Goal: Task Accomplishment & Management: Manage account settings

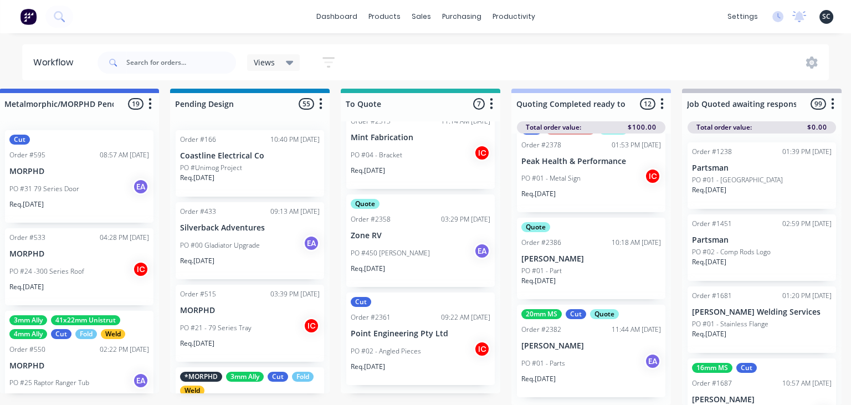
scroll to position [831, 0]
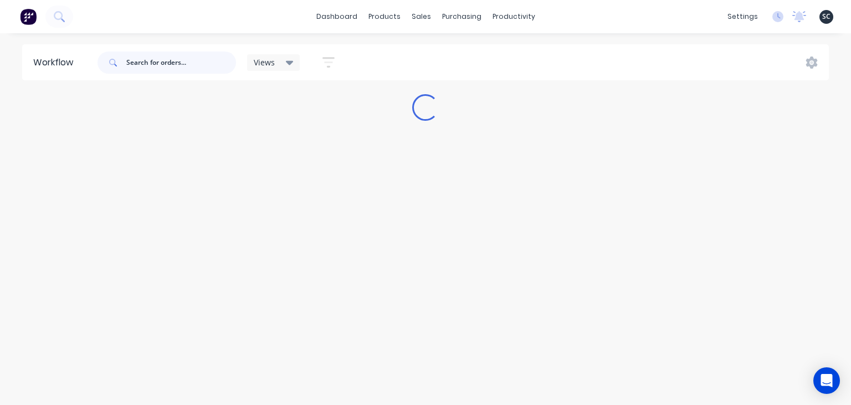
click at [165, 63] on input "text" at bounding box center [181, 63] width 110 height 22
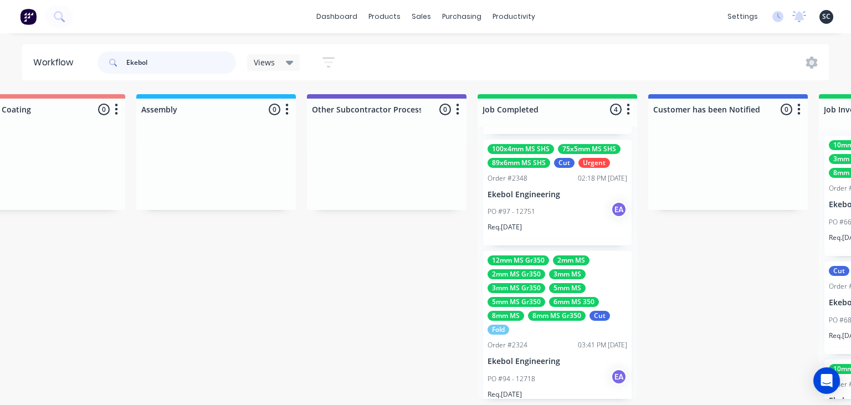
scroll to position [215, 0]
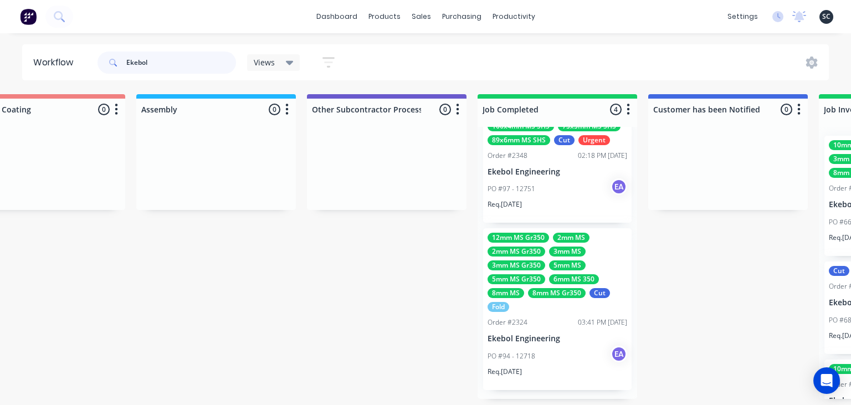
type input "Ekebol"
click at [575, 340] on p "Ekebol Engineering" at bounding box center [558, 338] width 140 height 9
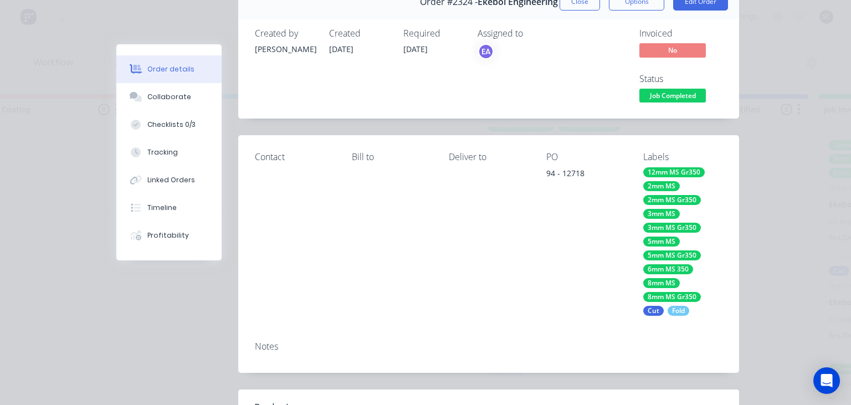
scroll to position [64, 0]
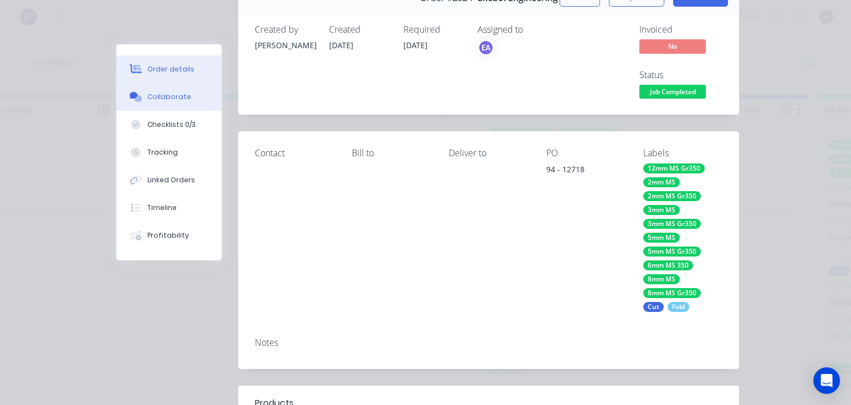
click at [185, 98] on div "Collaborate" at bounding box center [169, 97] width 44 height 10
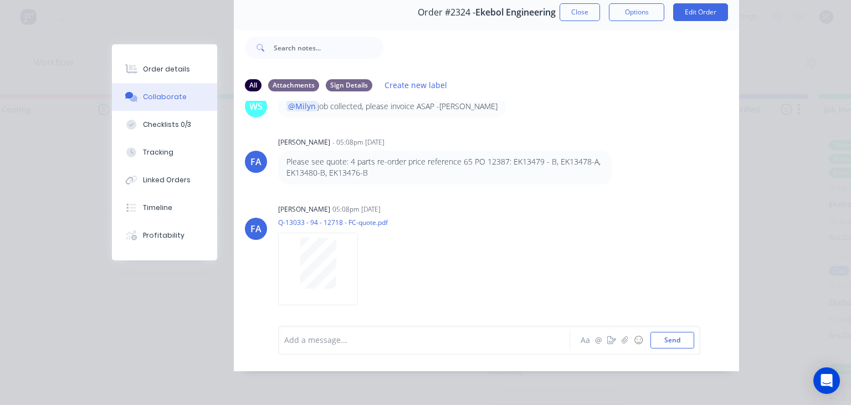
scroll to position [212, 0]
click at [575, 14] on button "Close" at bounding box center [580, 12] width 40 height 18
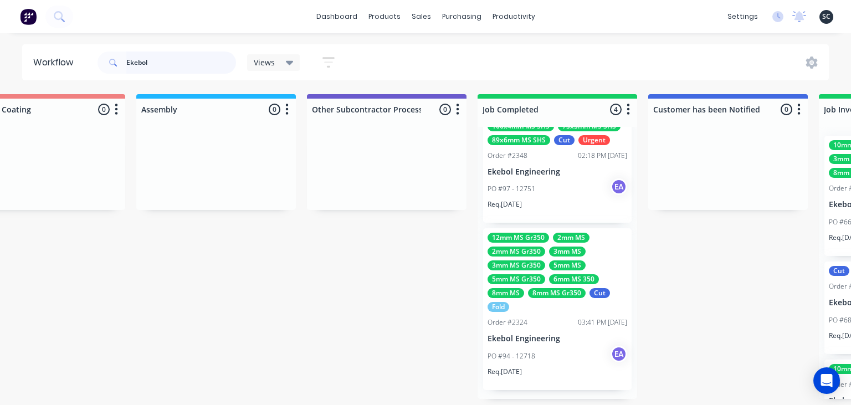
drag, startPoint x: 173, startPoint y: 58, endPoint x: 61, endPoint y: 71, distance: 112.8
click at [126, 71] on input "Ekebol" at bounding box center [181, 63] width 110 height 22
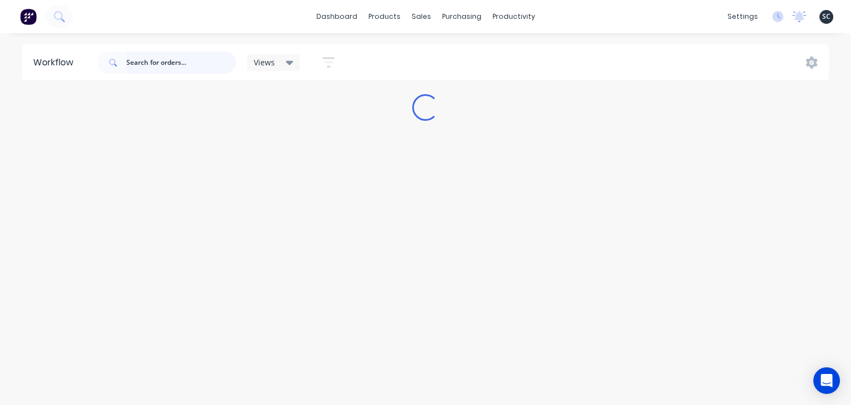
scroll to position [0, 0]
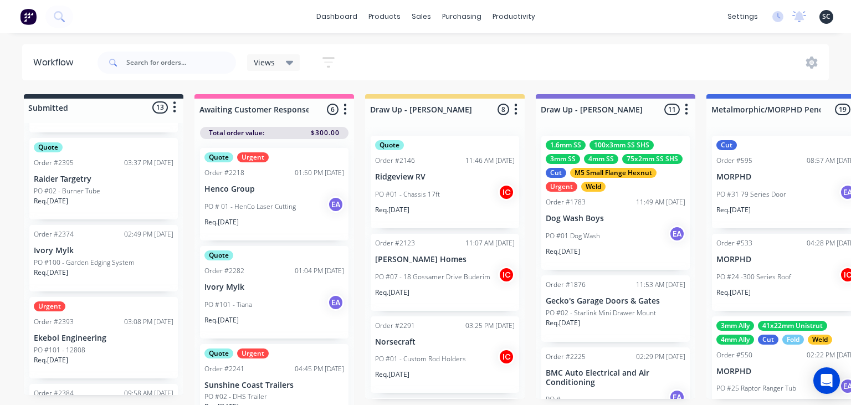
scroll to position [869, 0]
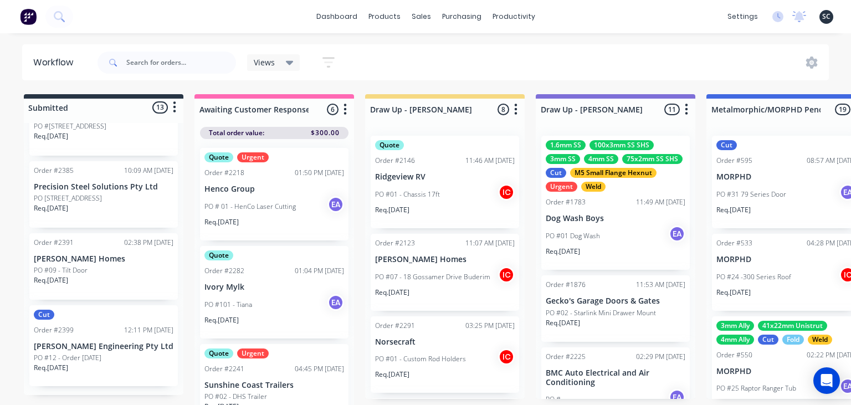
click at [469, 39] on div "dashboard products sales purchasing productivity dashboard products Product Cat…" at bounding box center [425, 169] width 851 height 339
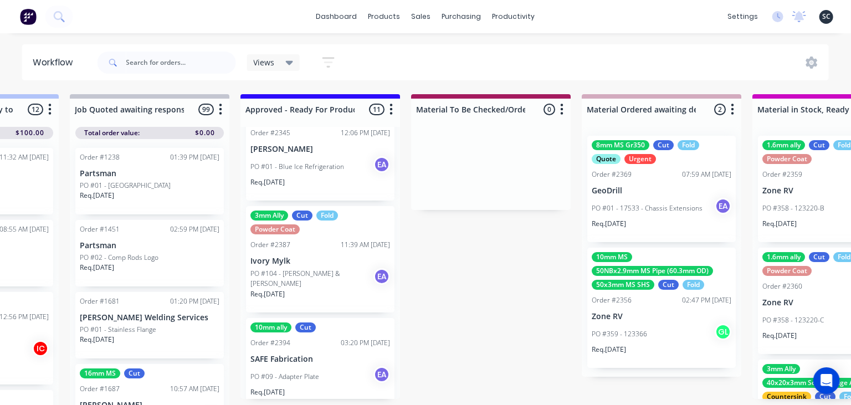
scroll to position [882, 0]
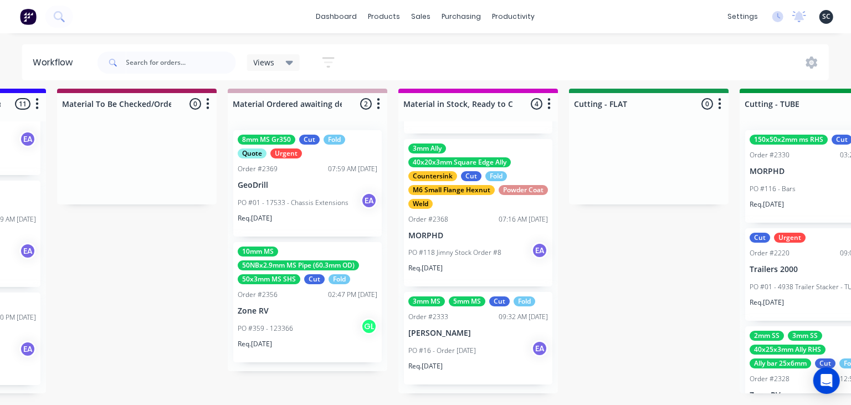
scroll to position [0, 1673]
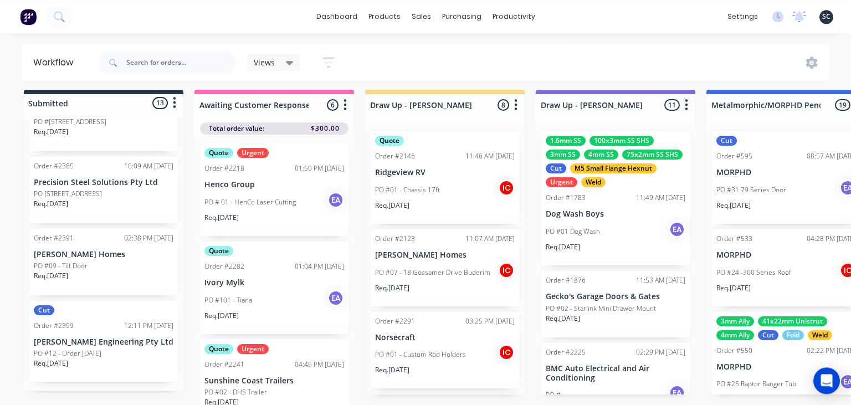
scroll to position [6, 0]
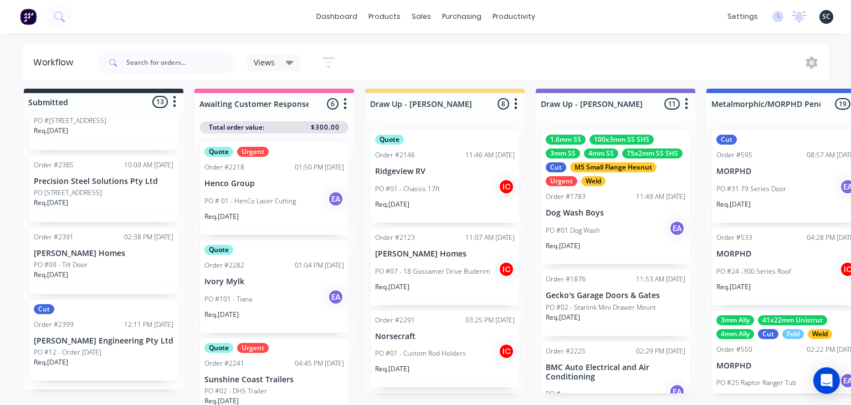
click at [103, 331] on div "Cut Order #2399 12:11 PM 02/10/25 Emery Engineering Pty Ltd PO #12 - Order 2-10…" at bounding box center [103, 340] width 148 height 81
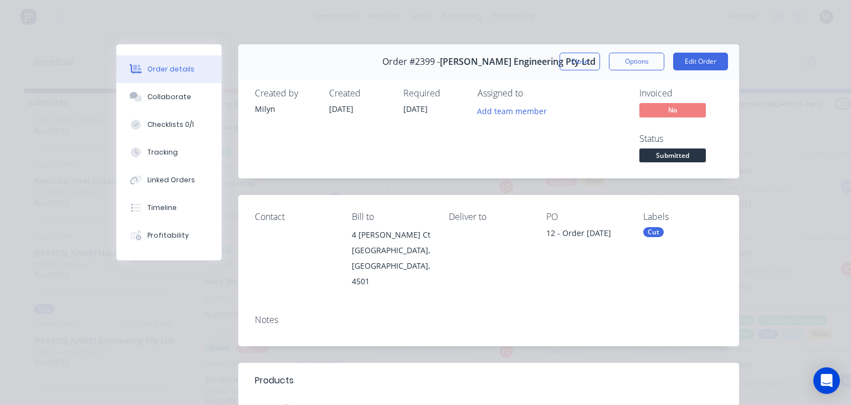
scroll to position [255, 0]
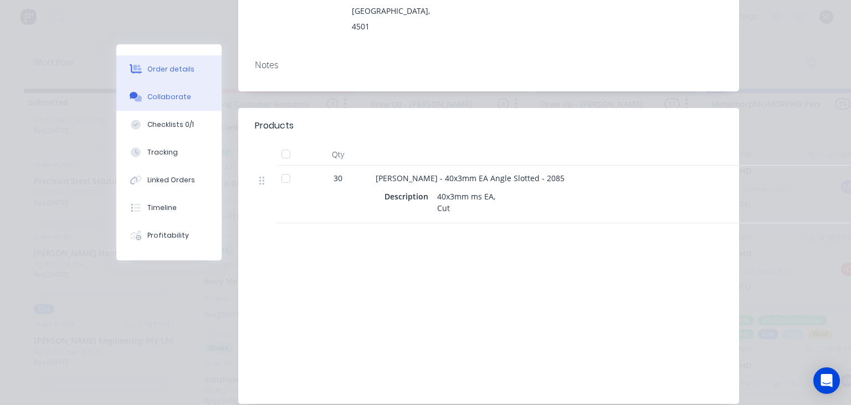
click at [174, 91] on button "Collaborate" at bounding box center [168, 97] width 105 height 28
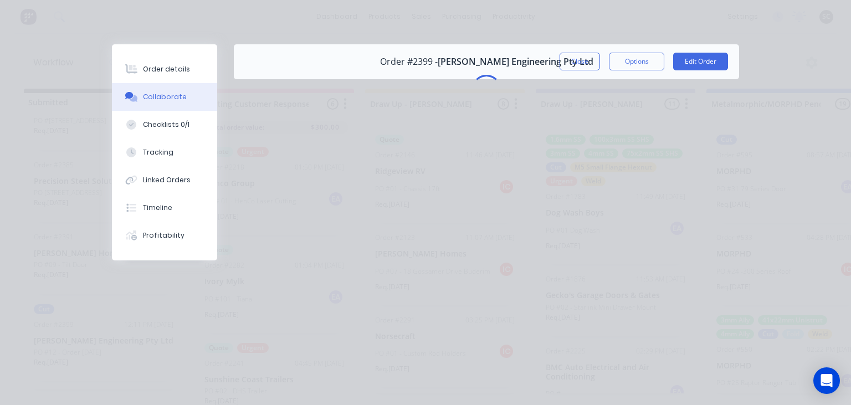
scroll to position [0, 0]
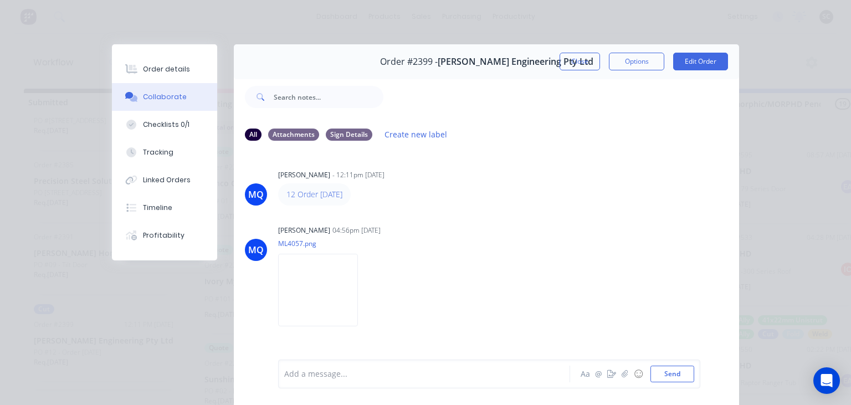
click at [473, 201] on div "12 Order 2-10-25" at bounding box center [451, 194] width 346 height 22
click at [583, 60] on button "Close" at bounding box center [580, 62] width 40 height 18
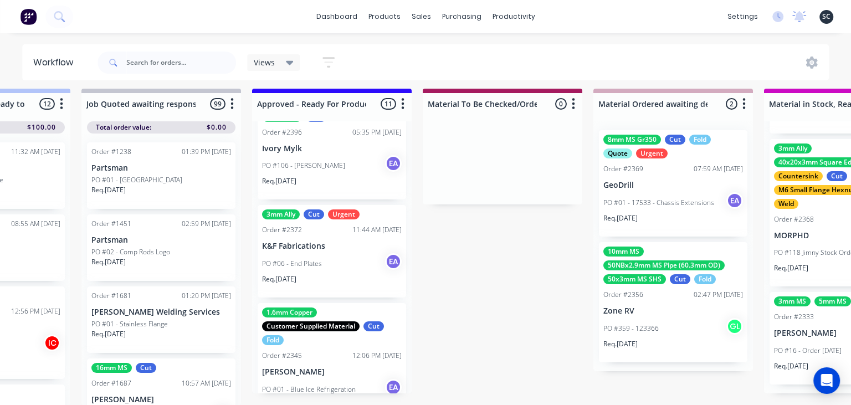
scroll to position [638, 0]
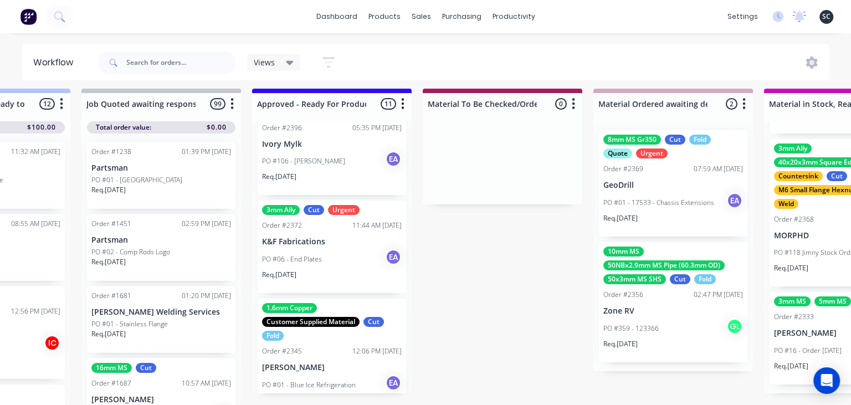
click at [353, 267] on div "PO #06 - End Plates EA" at bounding box center [332, 259] width 140 height 21
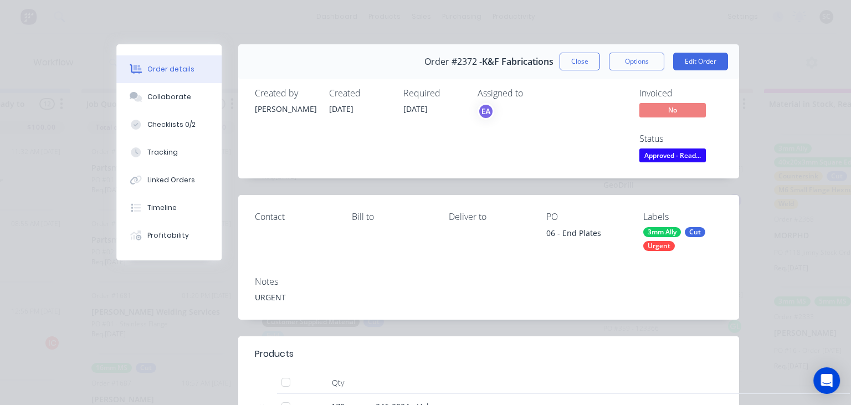
scroll to position [255, 0]
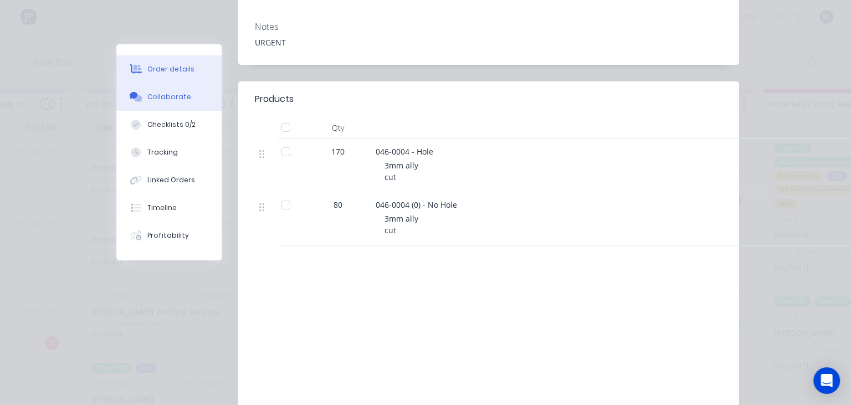
click at [185, 98] on div "Collaborate" at bounding box center [169, 97] width 44 height 10
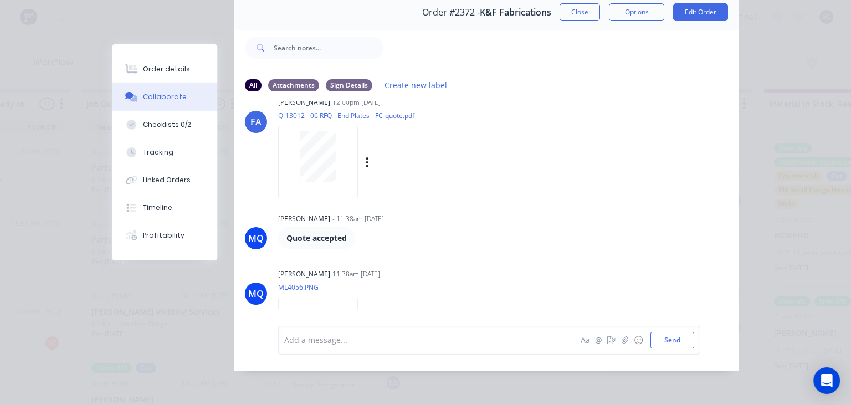
scroll to position [246, 0]
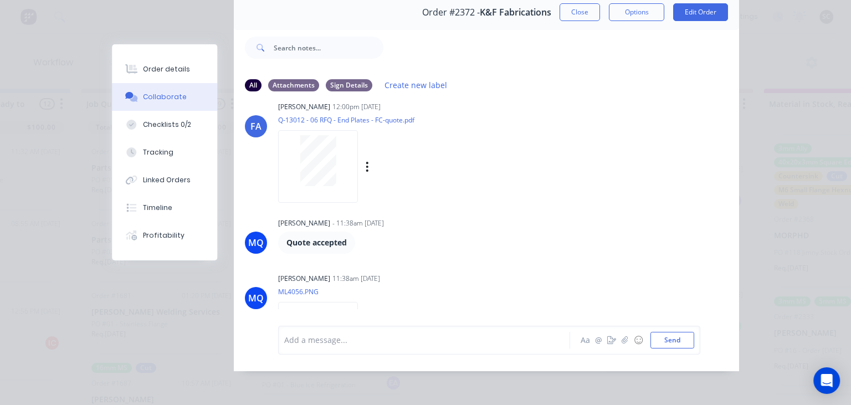
click at [337, 181] on div at bounding box center [318, 160] width 70 height 51
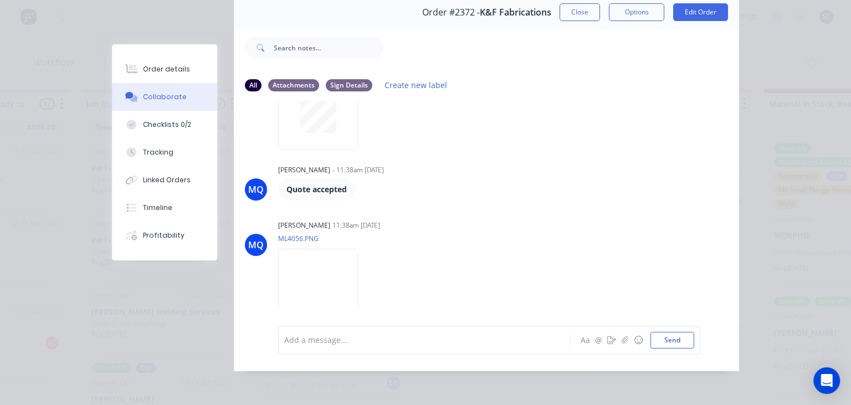
scroll to position [374, 0]
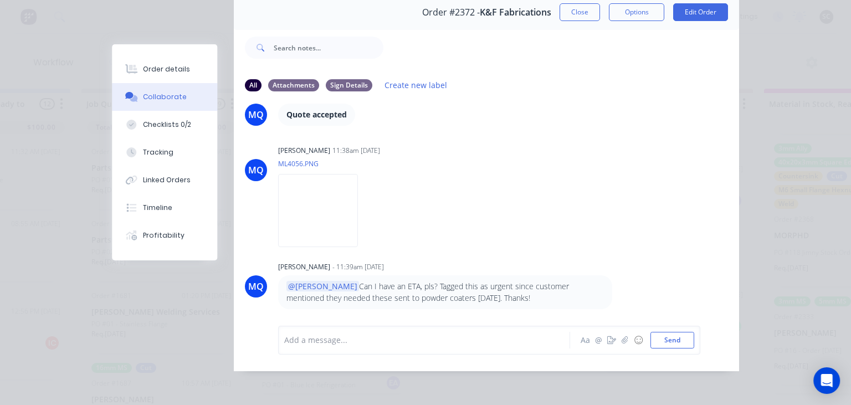
click at [581, 23] on div "Order #2372 - K&F Fabrications Close Options Edit Order" at bounding box center [486, 12] width 505 height 35
click at [580, 16] on button "Close" at bounding box center [580, 12] width 40 height 18
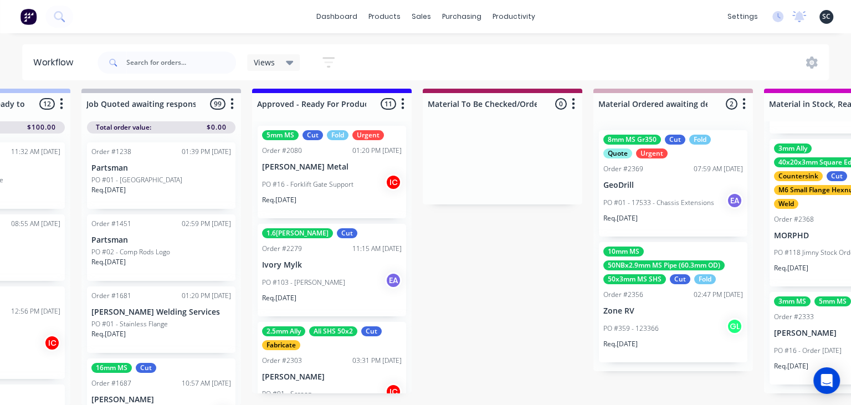
scroll to position [0, 0]
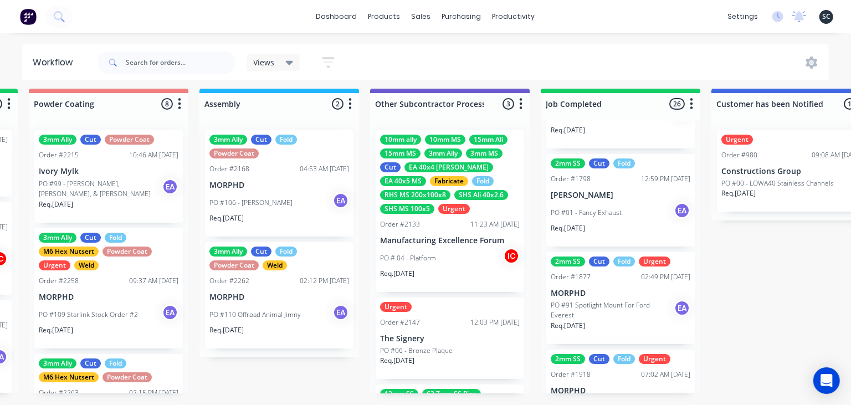
scroll to position [191, 0]
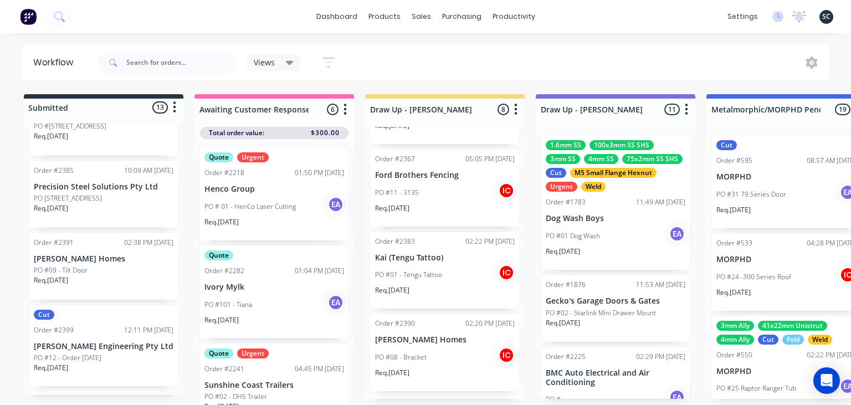
scroll to position [439, 0]
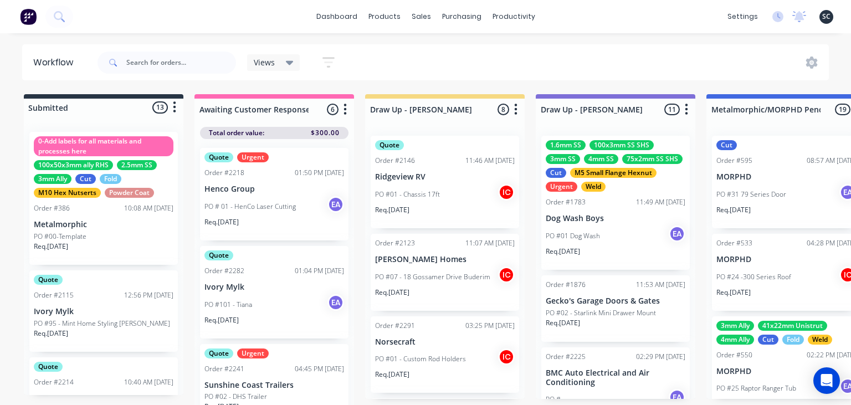
scroll to position [191, 0]
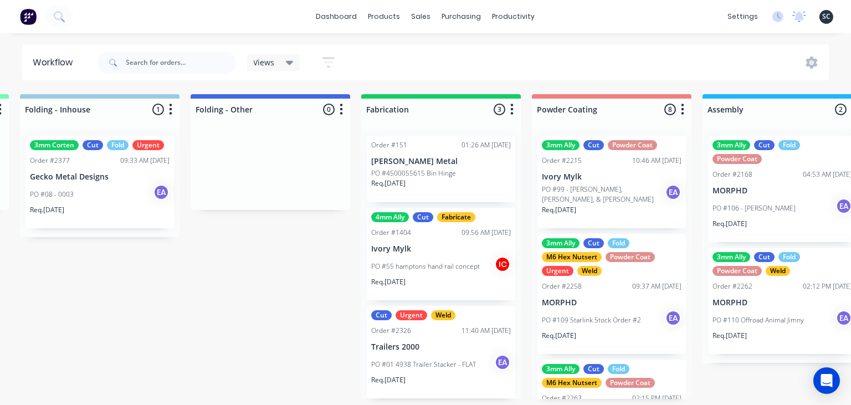
scroll to position [0, 2760]
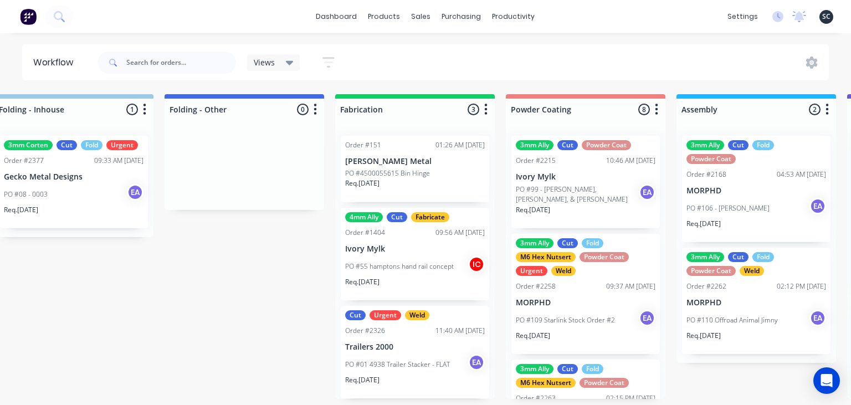
drag, startPoint x: 238, startPoint y: 306, endPoint x: 423, endPoint y: 328, distance: 185.8
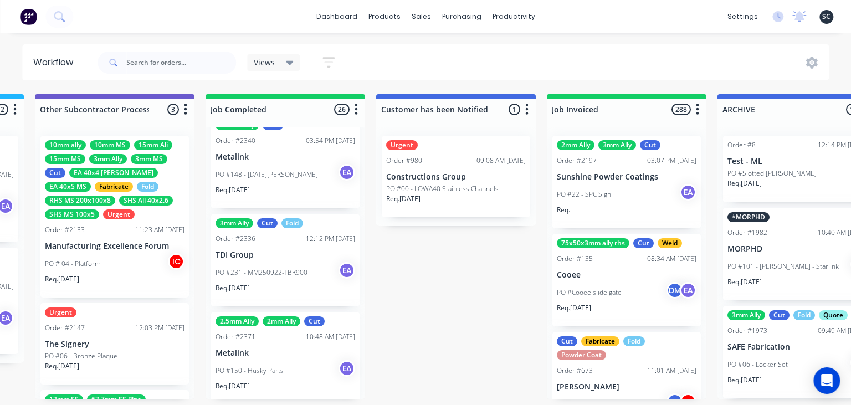
scroll to position [2422, 0]
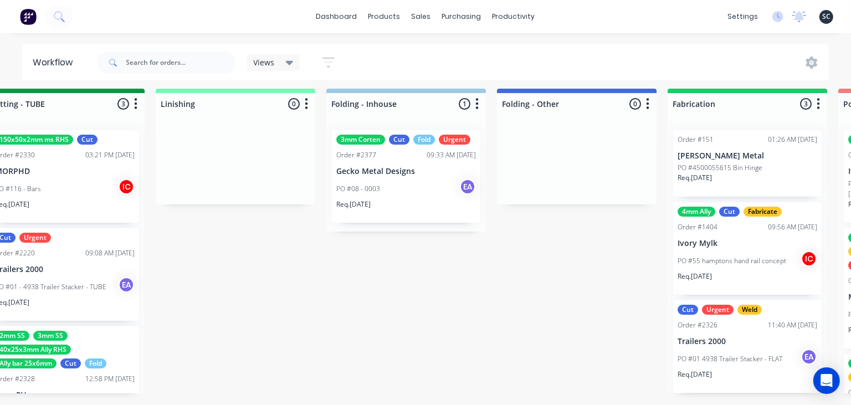
scroll to position [6, 2374]
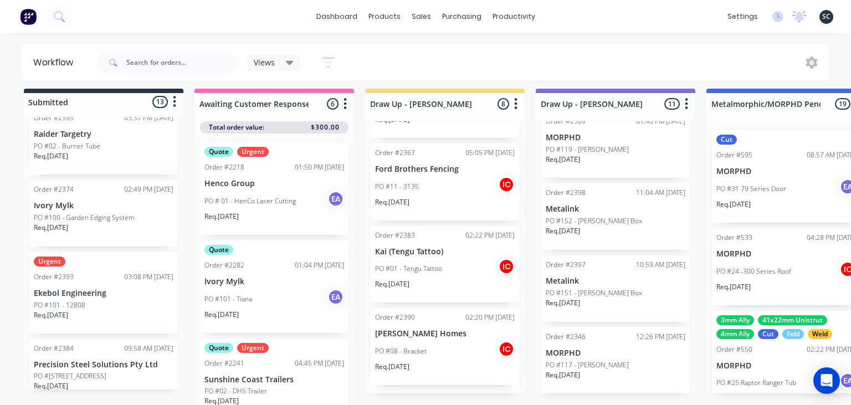
scroll to position [869, 0]
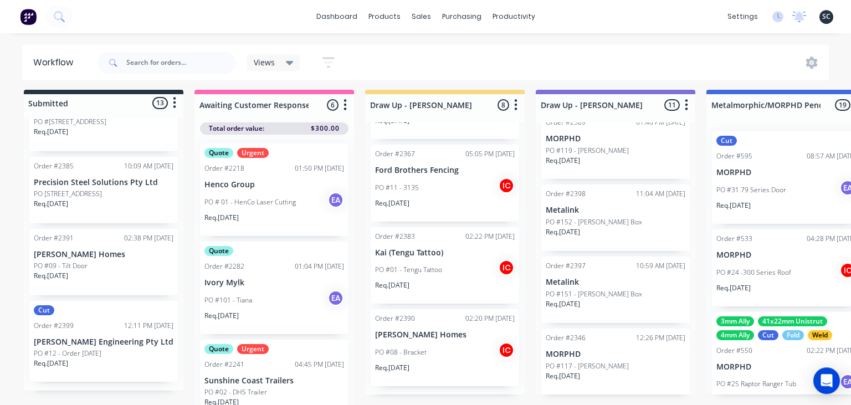
scroll to position [6, 0]
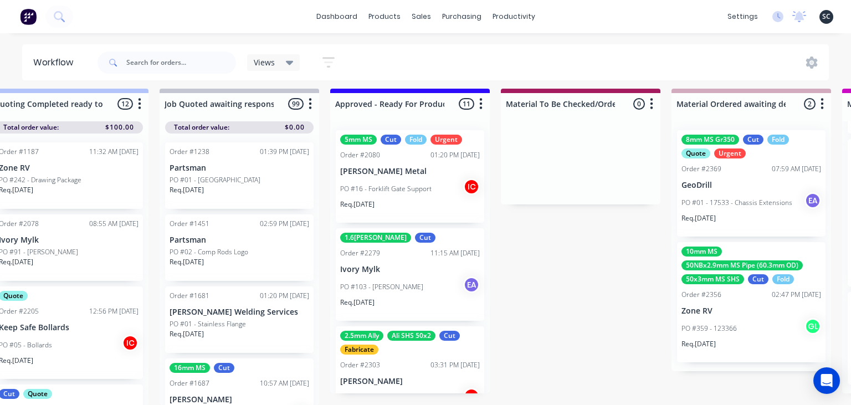
scroll to position [6, 1243]
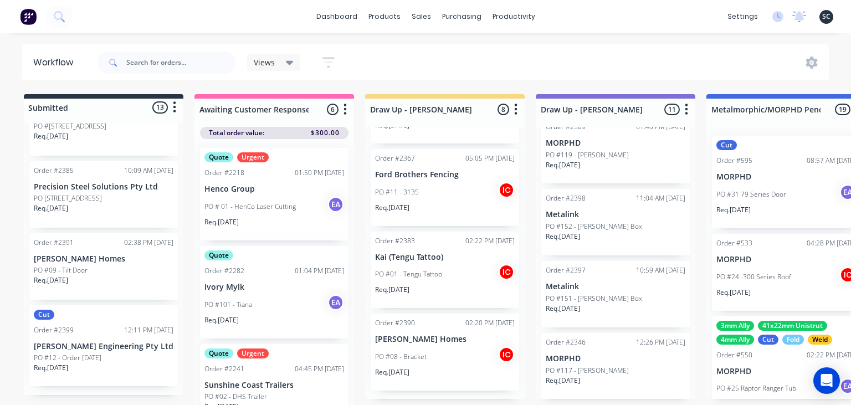
scroll to position [2422, 0]
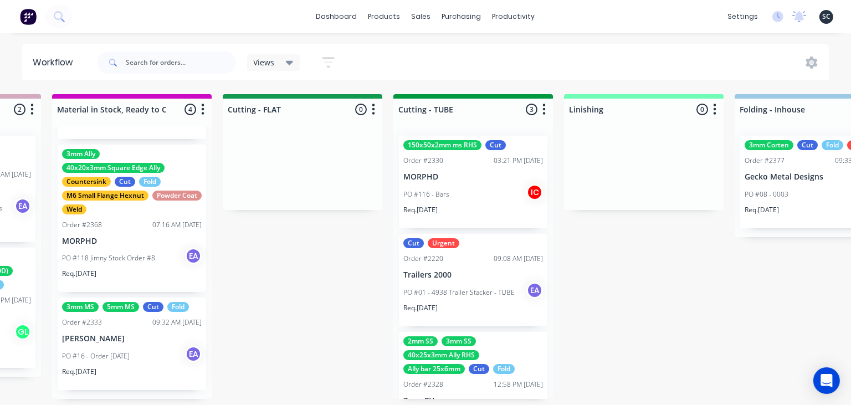
click at [669, 269] on div "Submitted 13 Status colour #273444 hex #273444 Save Cancel Summaries Total orde…" at bounding box center [261, 252] width 4579 height 317
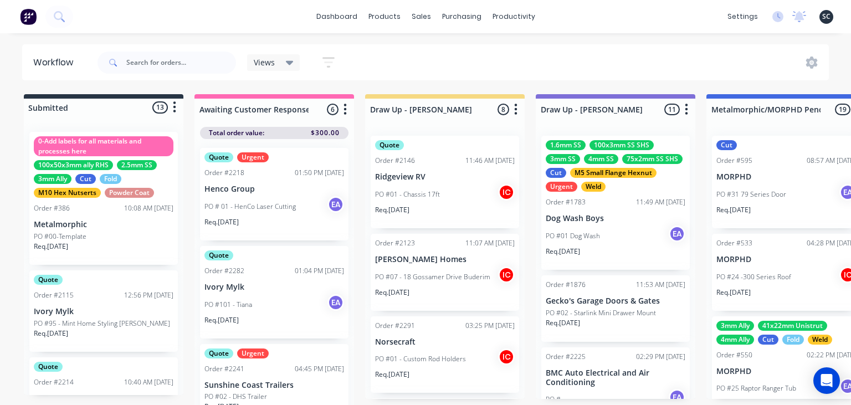
scroll to position [402, 0]
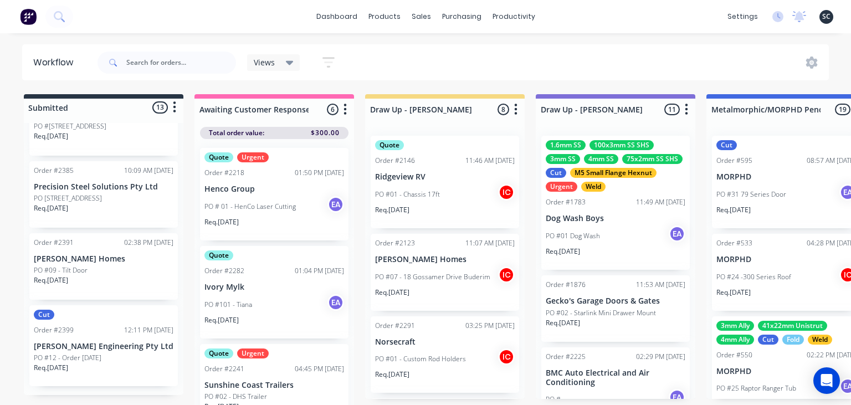
scroll to position [402, 0]
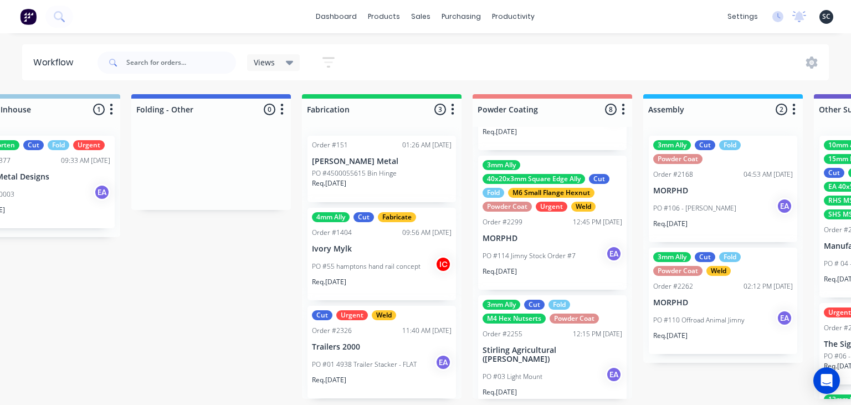
scroll to position [651, 0]
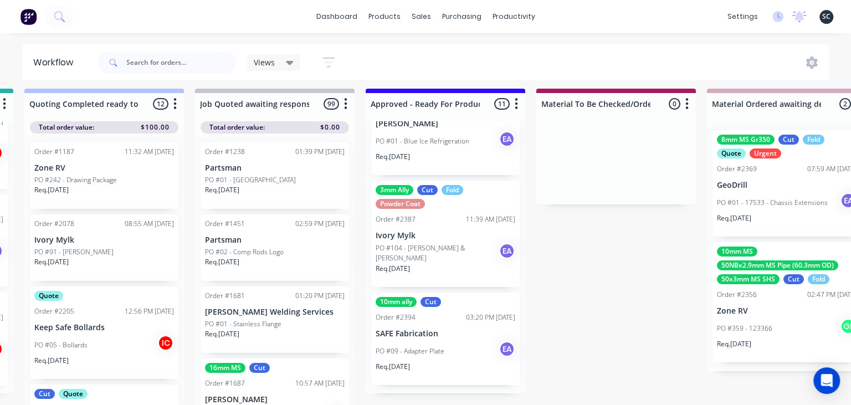
scroll to position [0, 1194]
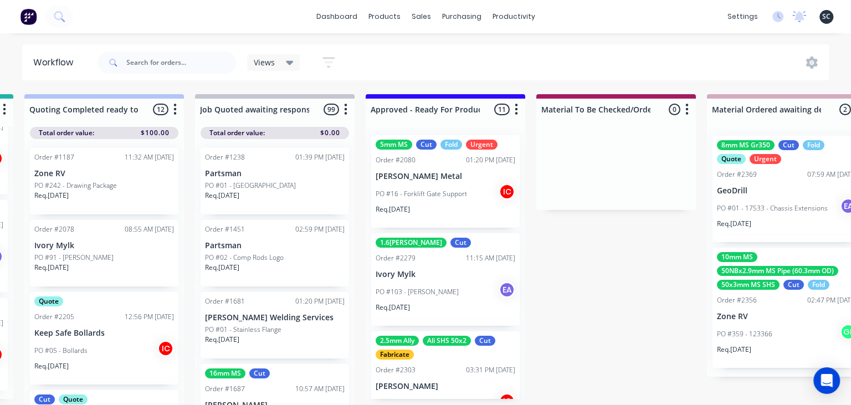
scroll to position [0, 0]
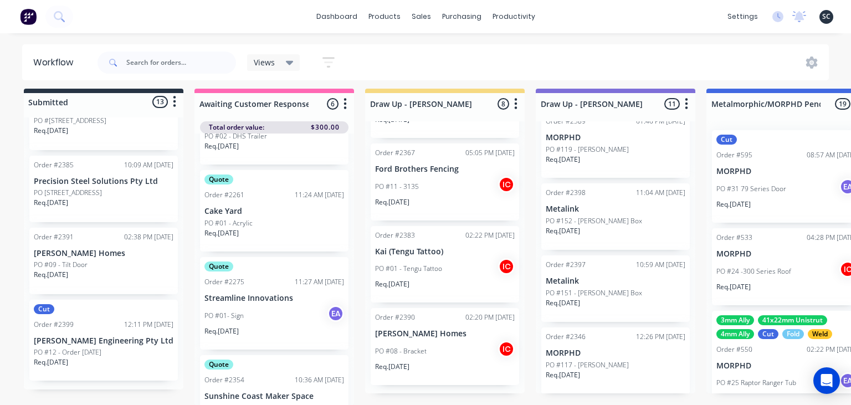
scroll to position [295, 0]
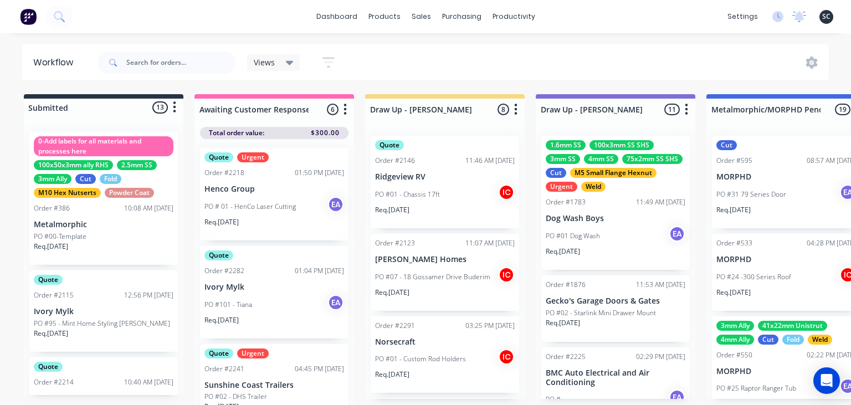
scroll to position [651, 0]
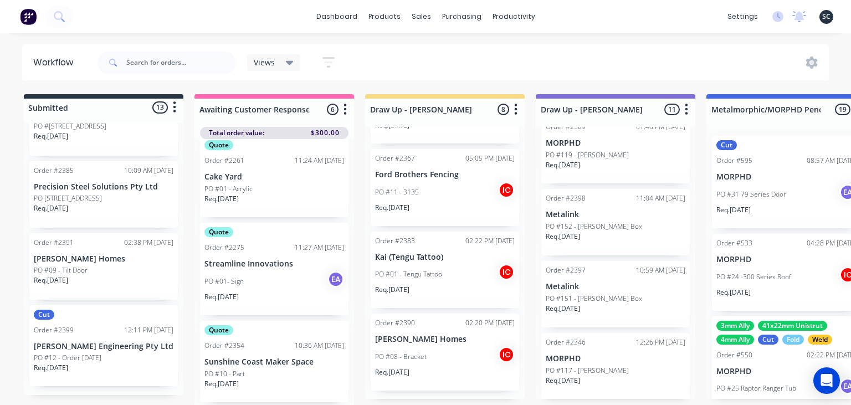
scroll to position [651, 0]
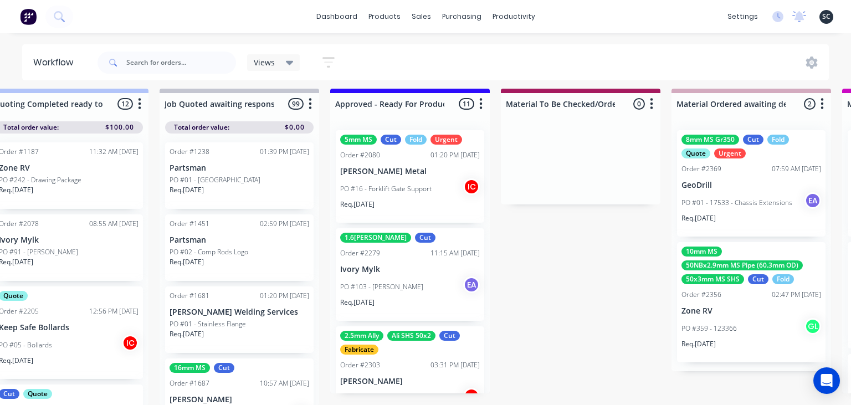
scroll to position [6, 1234]
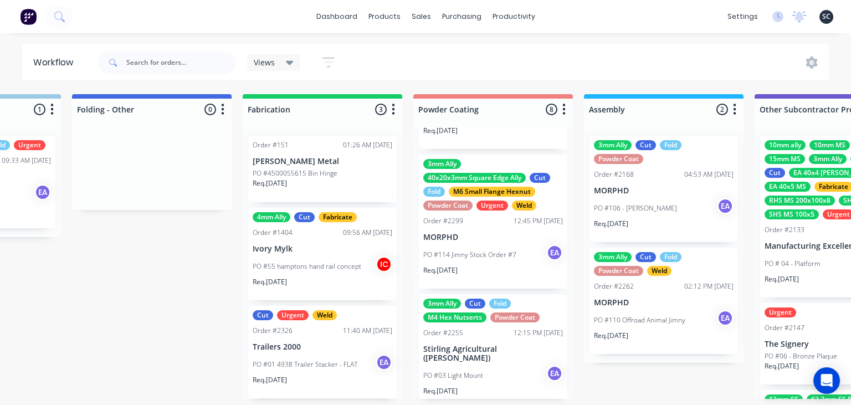
scroll to position [0, 2903]
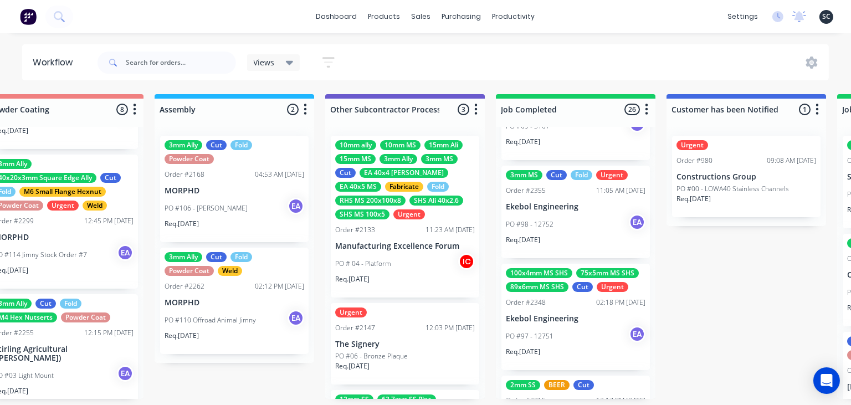
scroll to position [1784, 0]
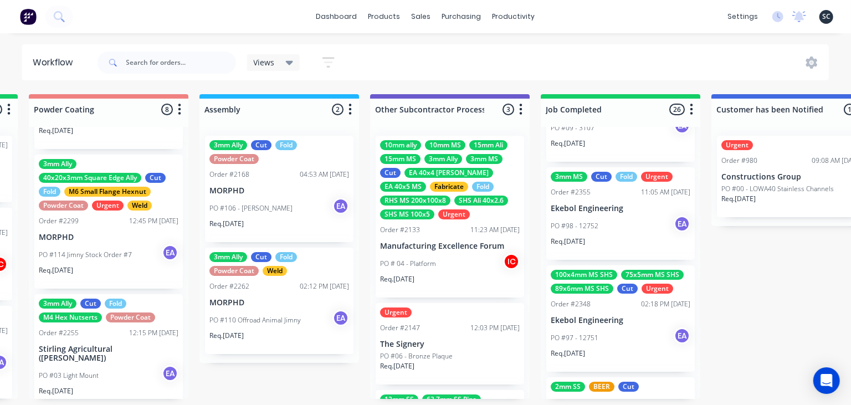
scroll to position [0, 3240]
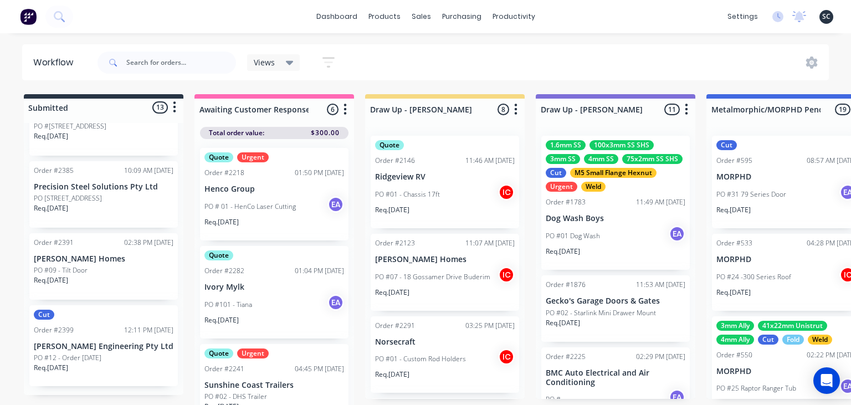
scroll to position [1784, 0]
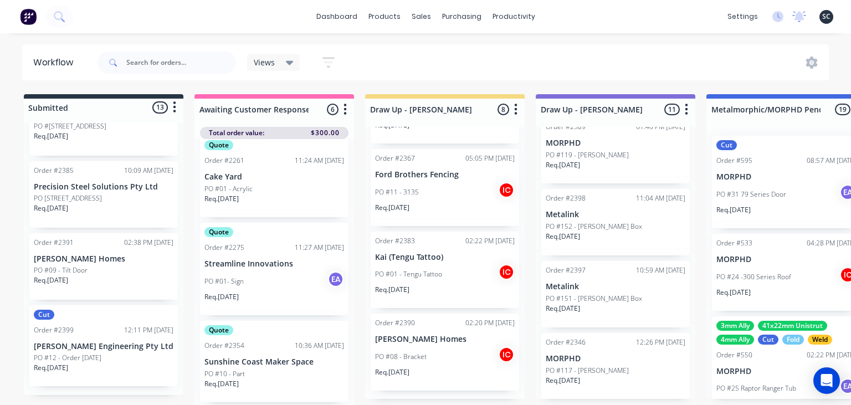
scroll to position [1784, 0]
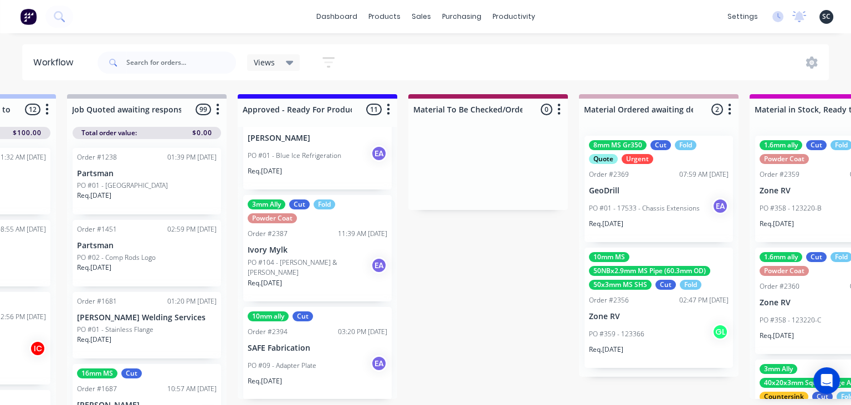
scroll to position [882, 0]
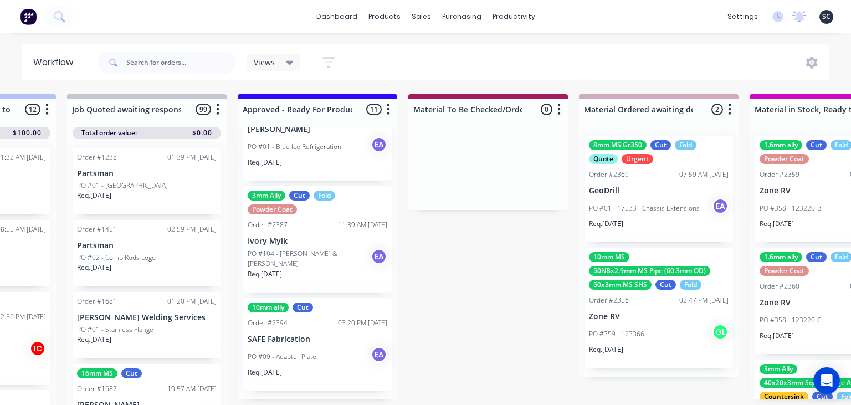
click at [337, 346] on div "10mm ally Cut Order #2394 03:20 PM 01/10/25 SAFE Fabrication PO #09 - Adapter P…" at bounding box center [317, 344] width 148 height 93
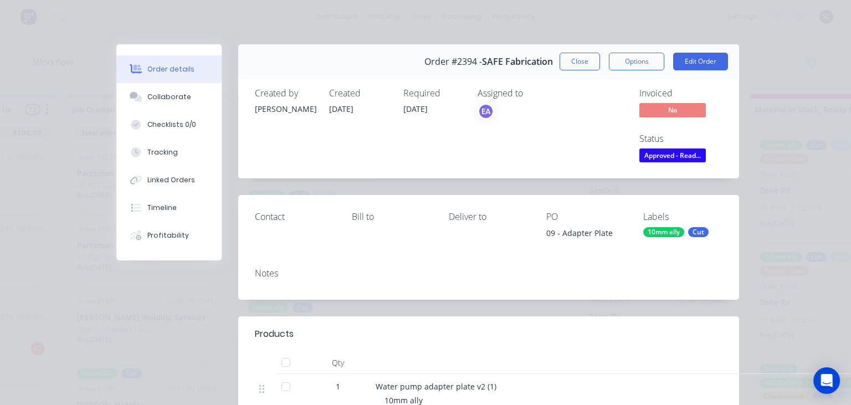
scroll to position [191, 0]
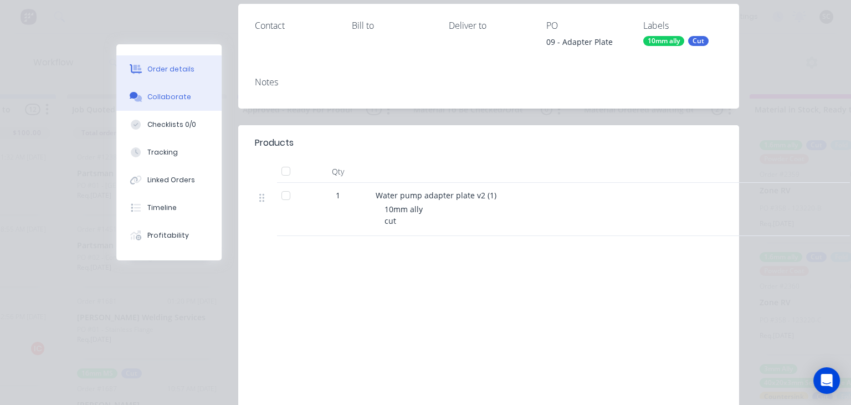
click at [159, 94] on div "Collaborate" at bounding box center [169, 97] width 44 height 10
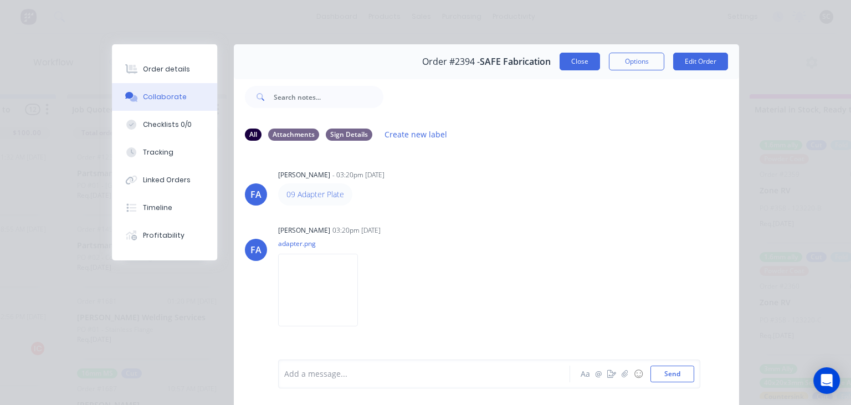
click at [585, 64] on button "Close" at bounding box center [580, 62] width 40 height 18
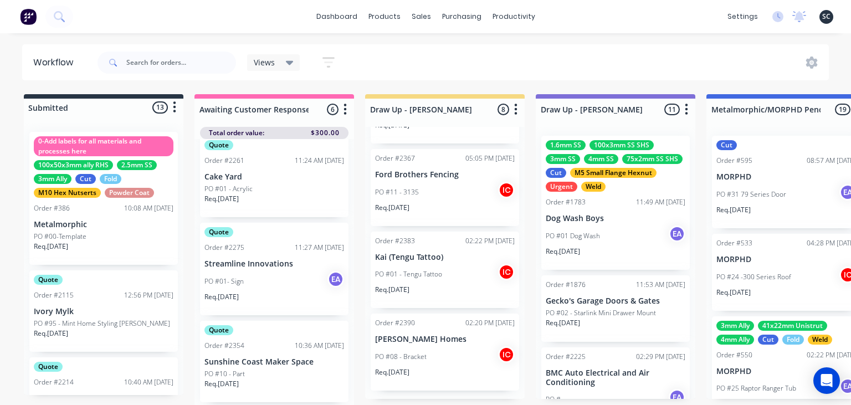
scroll to position [1784, 0]
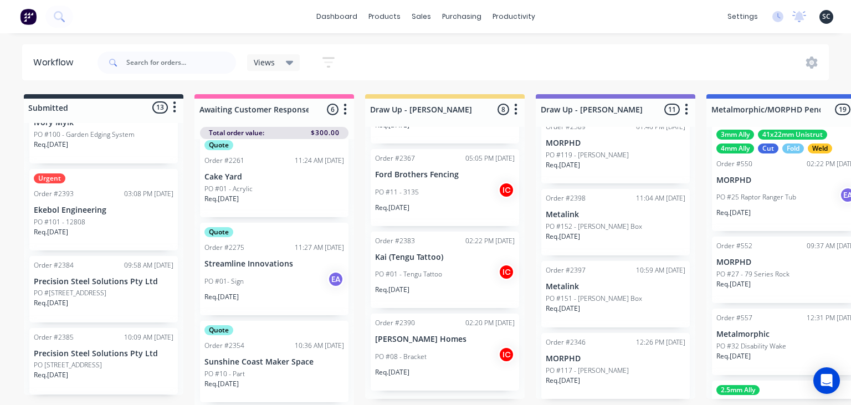
scroll to position [869, 0]
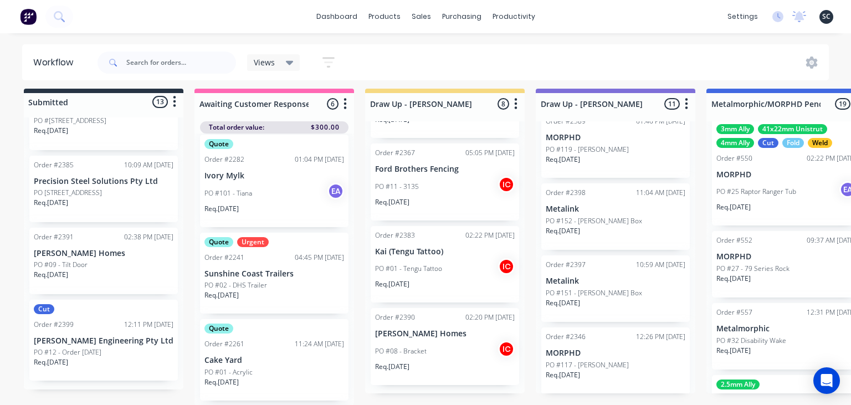
scroll to position [103, 0]
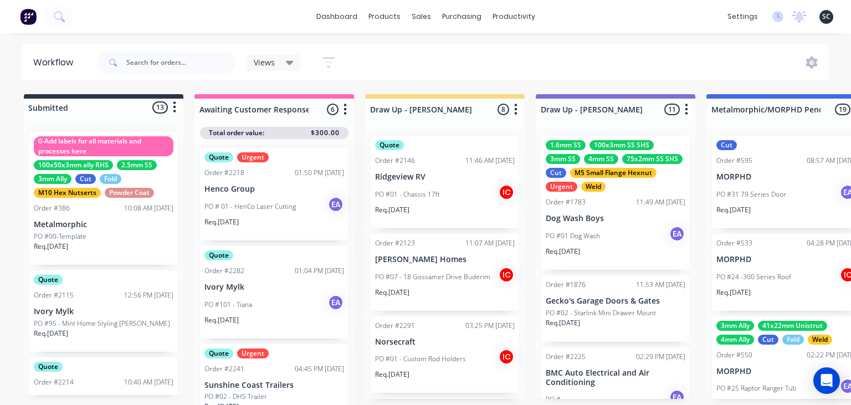
scroll to position [1784, 0]
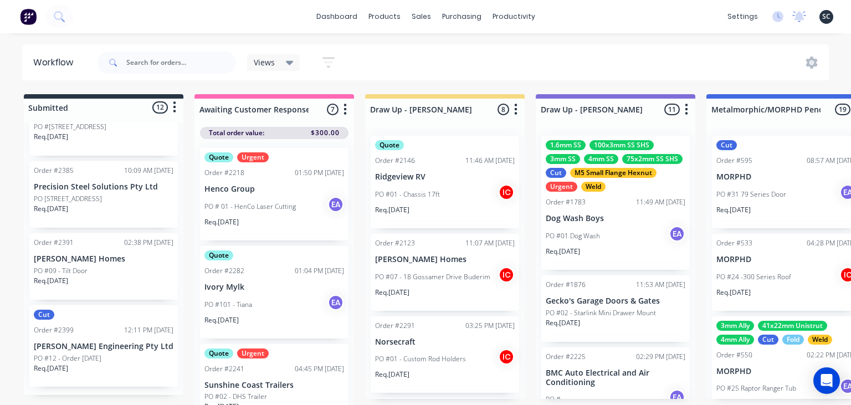
scroll to position [1784, 0]
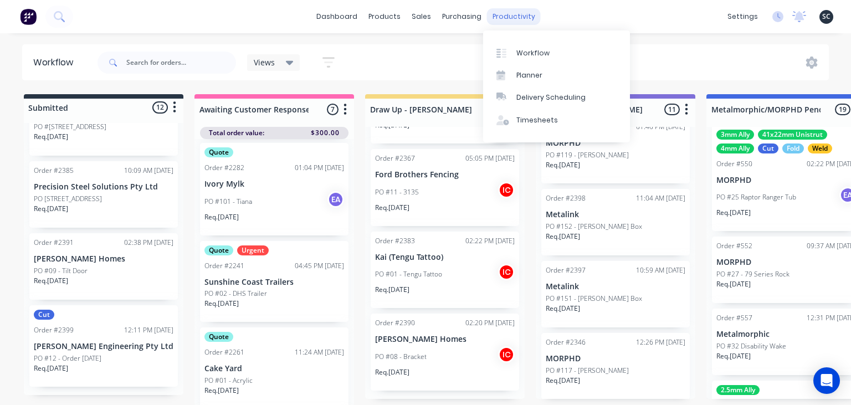
click at [514, 17] on div "productivity" at bounding box center [514, 16] width 54 height 17
click at [534, 48] on link "Workflow" at bounding box center [556, 53] width 147 height 22
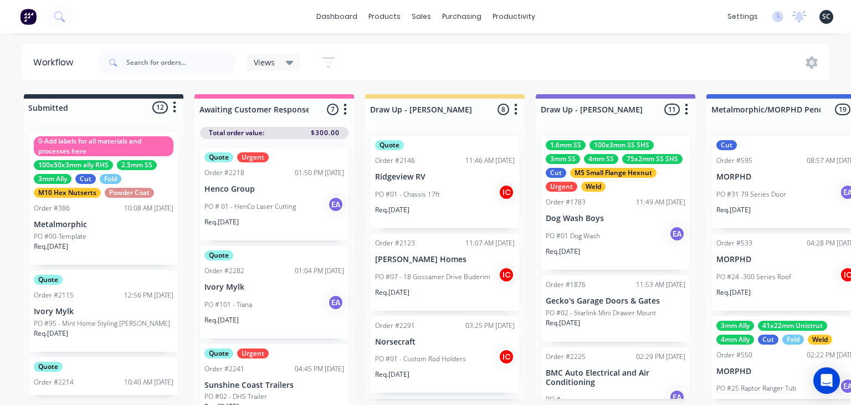
scroll to position [1784, 0]
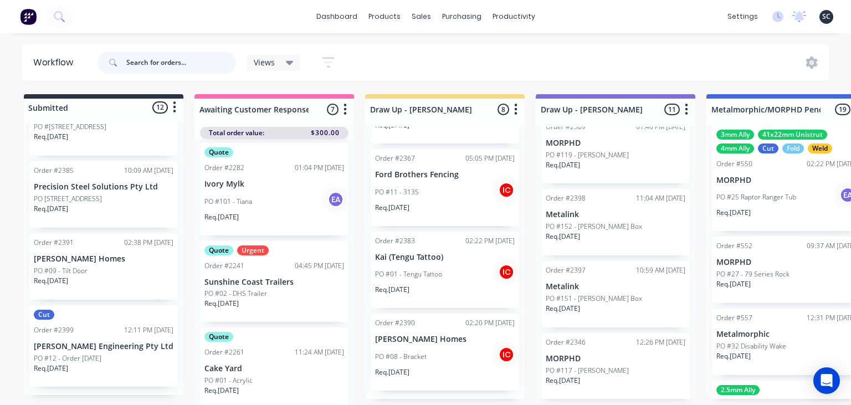
click at [172, 62] on input "text" at bounding box center [181, 63] width 110 height 22
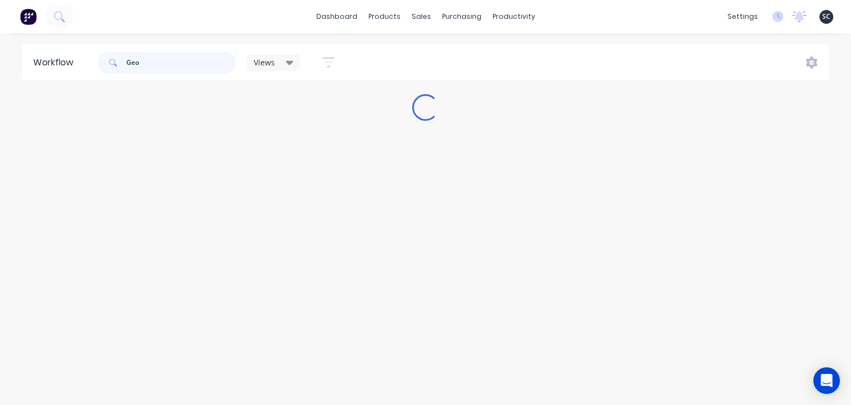
type input "Geo"
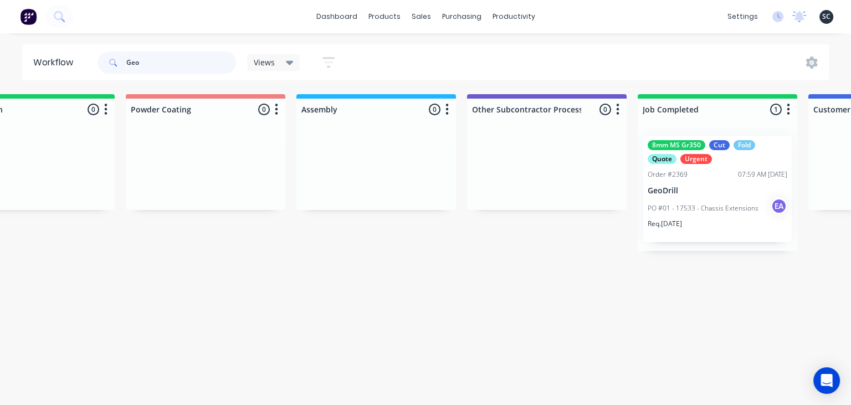
scroll to position [0, 3174]
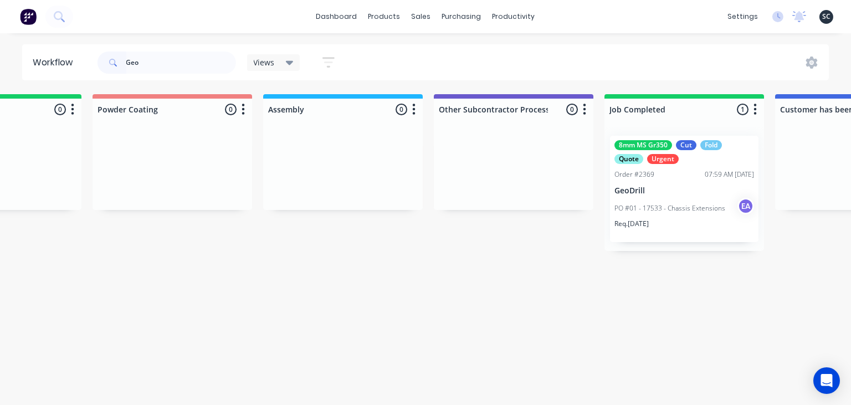
click at [686, 203] on div "PO #01 - 17533 - Chassis Extensions EA" at bounding box center [684, 208] width 140 height 21
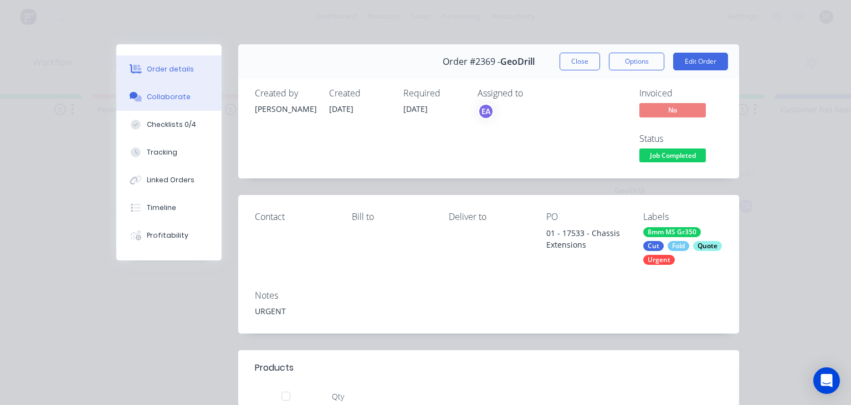
click at [186, 103] on button "Collaborate" at bounding box center [168, 97] width 105 height 28
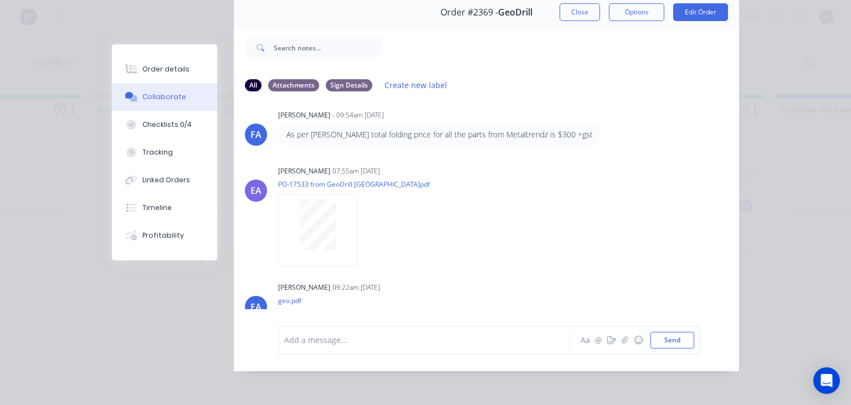
scroll to position [130, 0]
click at [586, 12] on button "Close" at bounding box center [580, 12] width 40 height 18
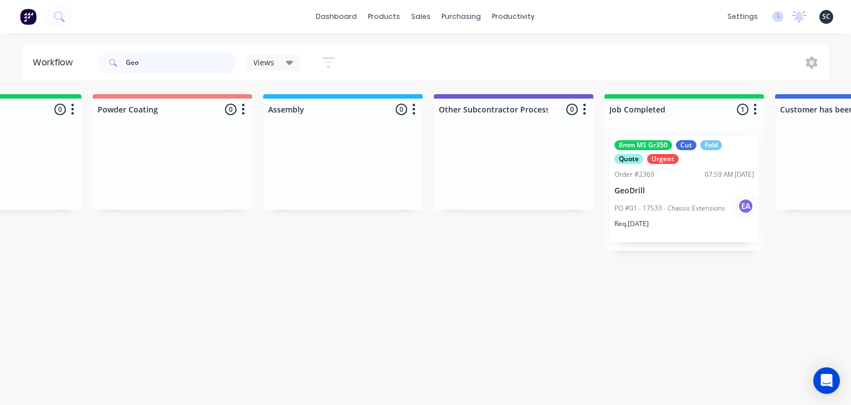
drag, startPoint x: 146, startPoint y: 63, endPoint x: 132, endPoint y: 62, distance: 14.5
click at [132, 62] on input "Geo" at bounding box center [181, 63] width 110 height 22
click at [130, 61] on input "Geo" at bounding box center [181, 63] width 110 height 22
drag, startPoint x: 162, startPoint y: 60, endPoint x: 81, endPoint y: 67, distance: 81.2
click at [126, 67] on input "Geo" at bounding box center [181, 63] width 110 height 22
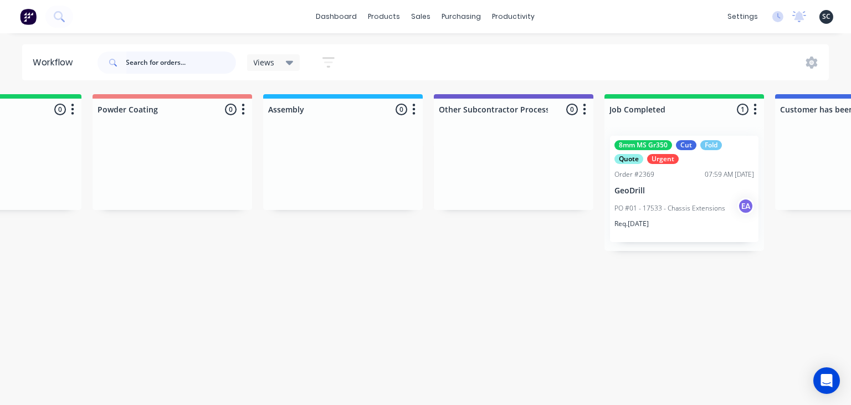
scroll to position [0, 0]
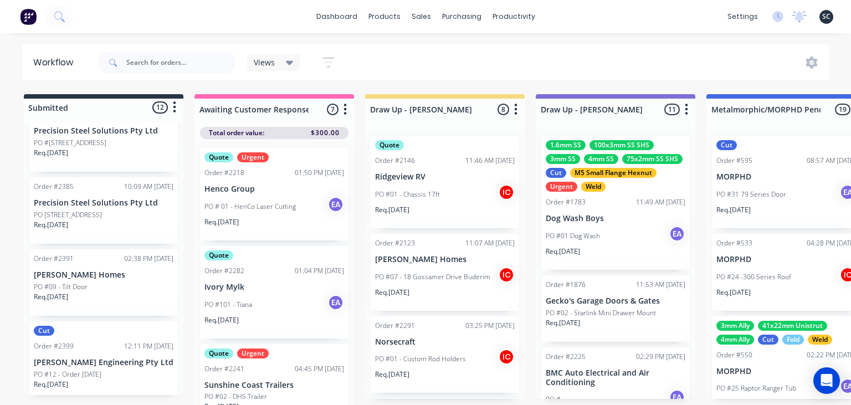
scroll to position [771, 0]
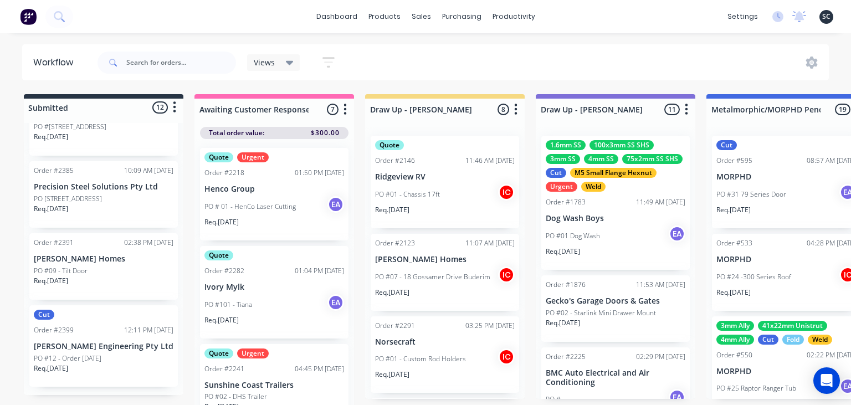
drag, startPoint x: 127, startPoint y: 398, endPoint x: 141, endPoint y: 398, distance: 13.9
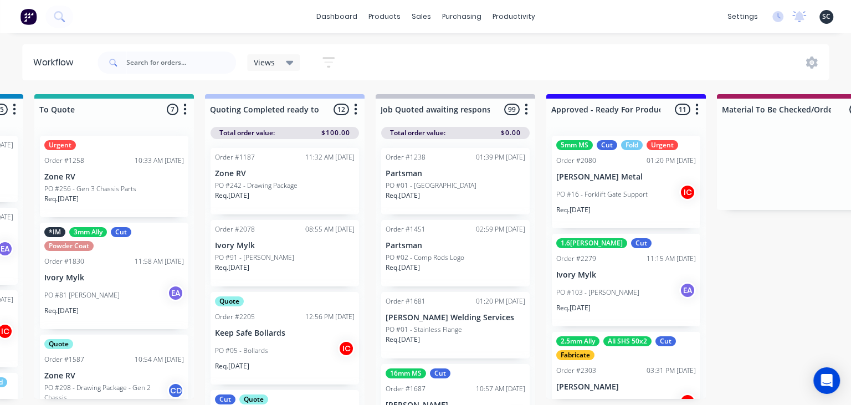
scroll to position [0, 1028]
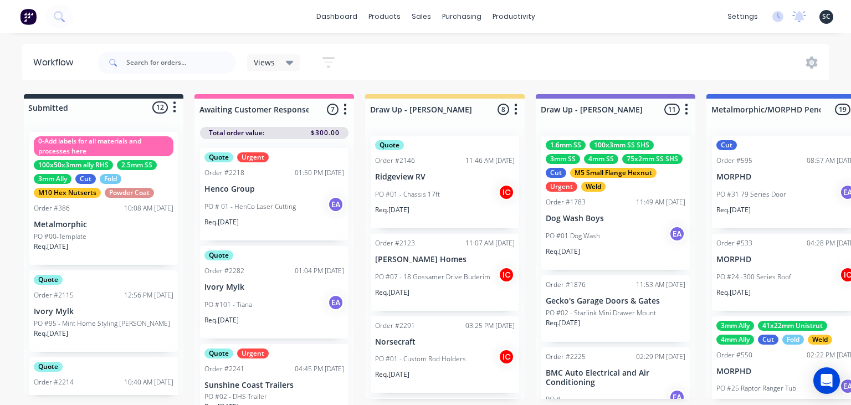
scroll to position [771, 0]
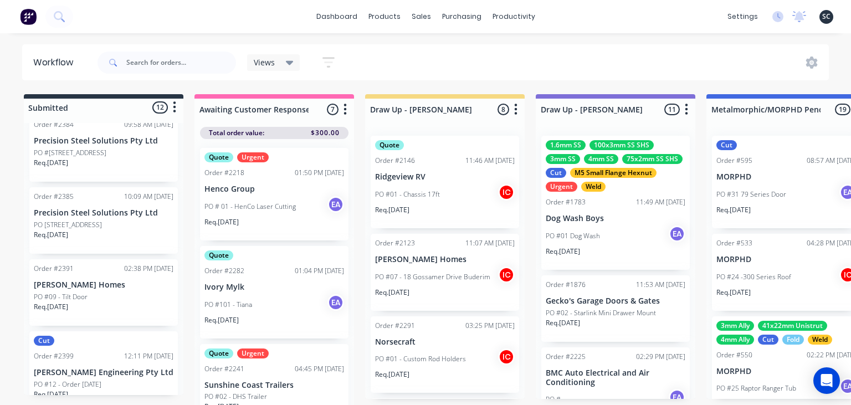
scroll to position [771, 0]
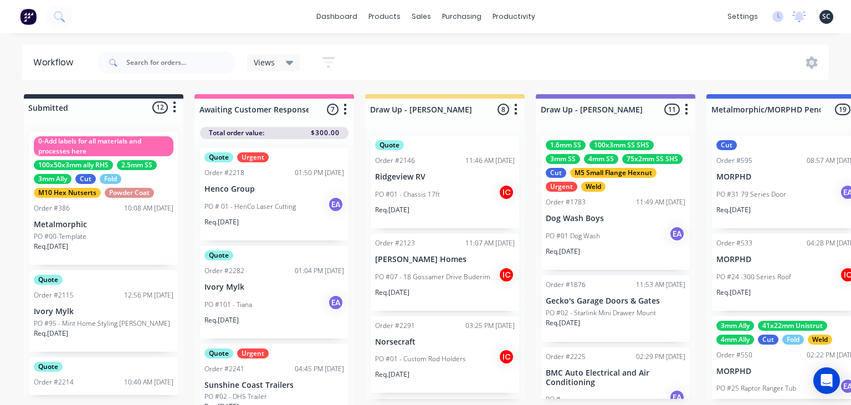
scroll to position [771, 0]
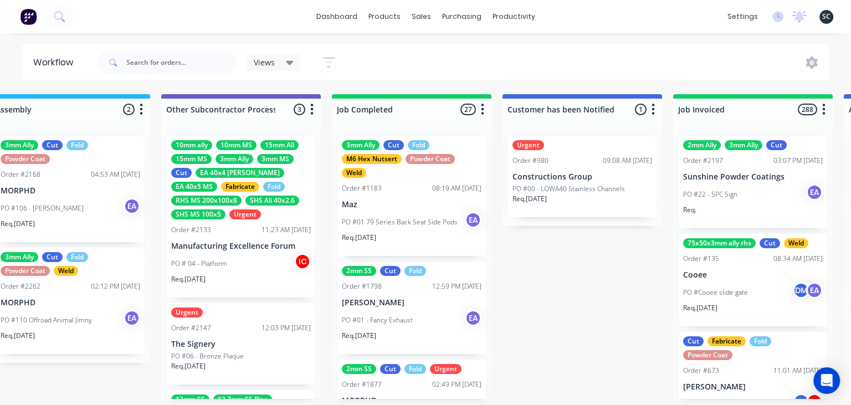
scroll to position [0, 3461]
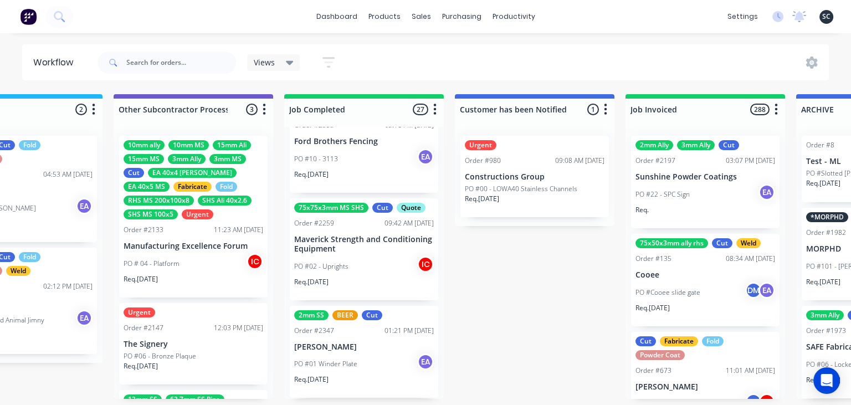
scroll to position [1448, 0]
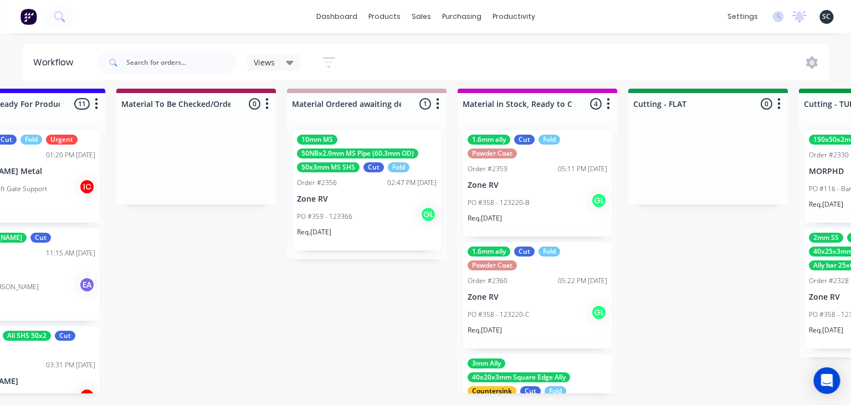
click at [699, 312] on div "Submitted 12 Status colour #273444 hex #273444 Save Cancel Summaries Total orde…" at bounding box center [667, 247] width 4579 height 317
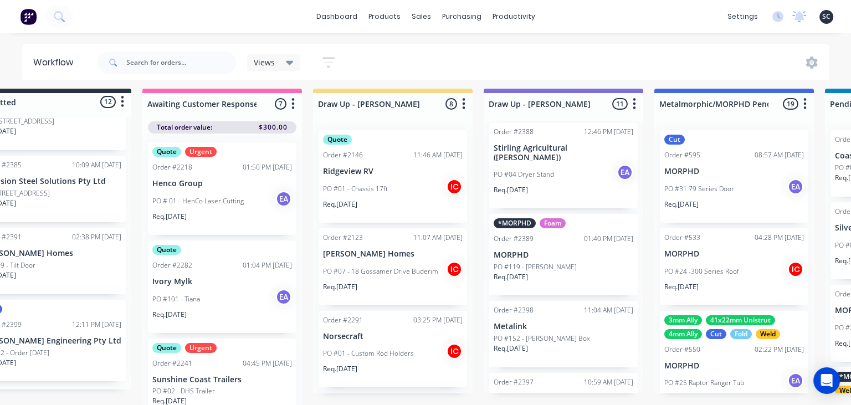
scroll to position [6, 0]
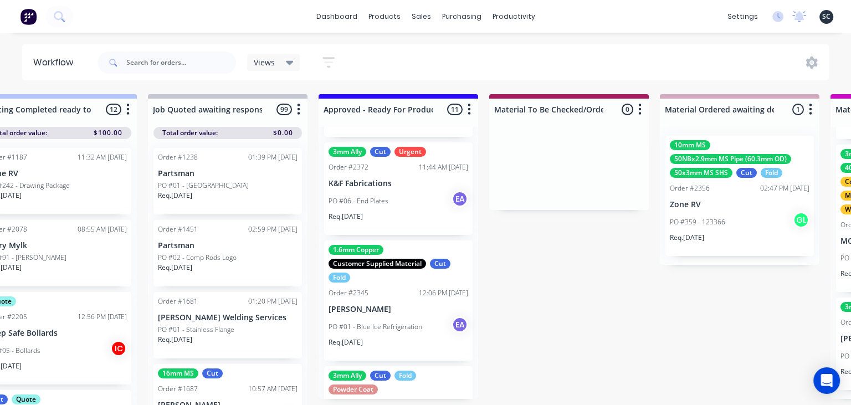
scroll to position [882, 0]
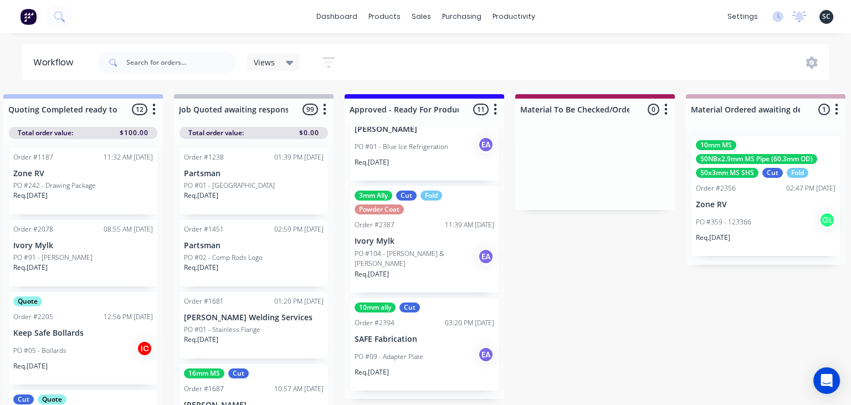
scroll to position [0, 1206]
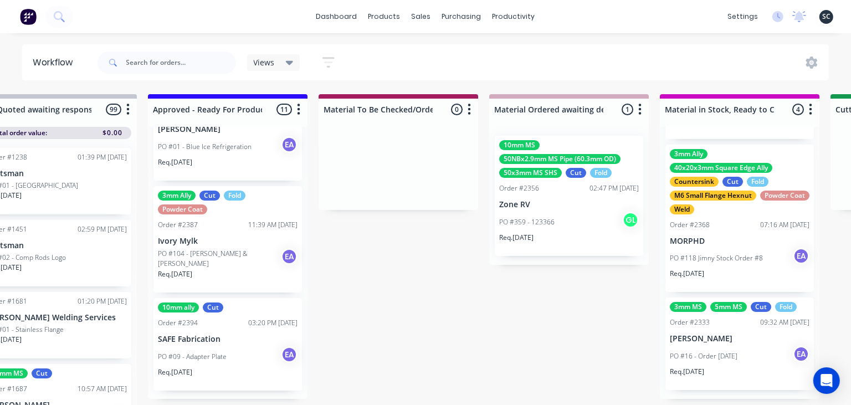
scroll to position [0, 1422]
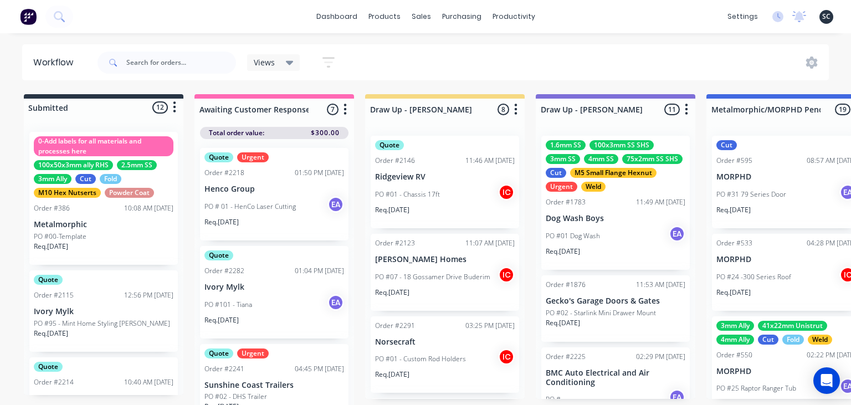
scroll to position [1448, 0]
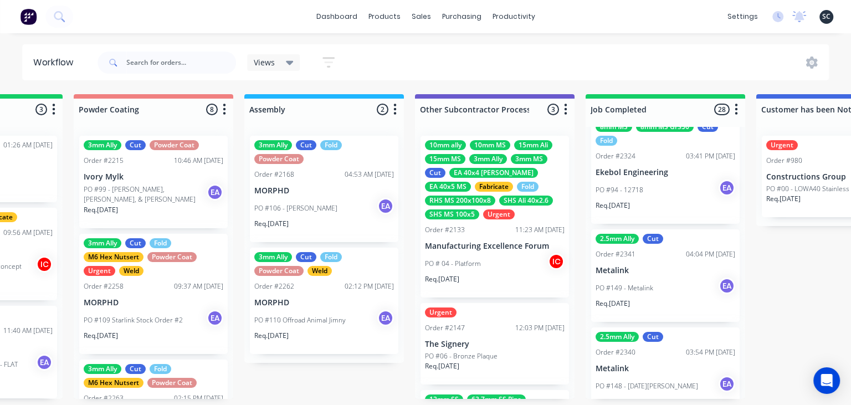
scroll to position [2376, 0]
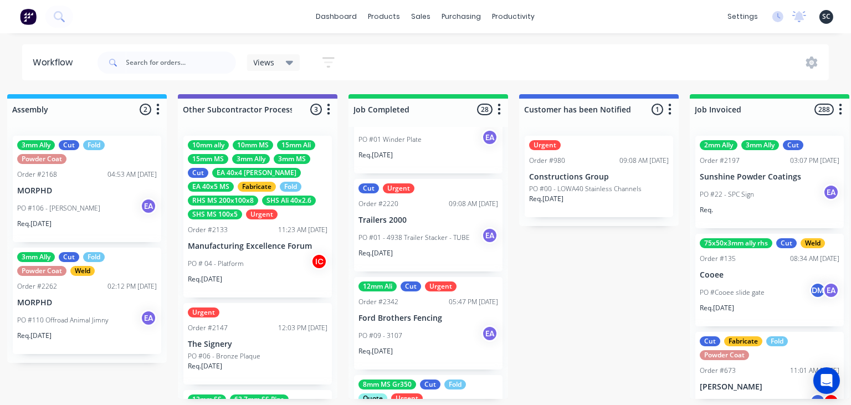
scroll to position [1610, 0]
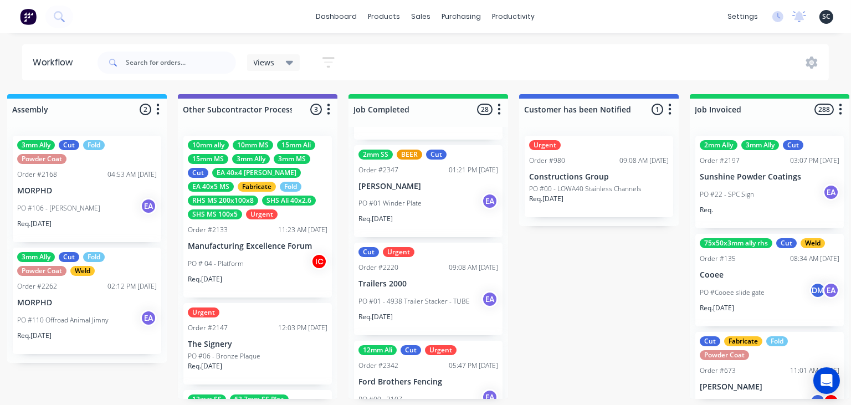
click at [431, 313] on div "Req. 25/09/25" at bounding box center [428, 321] width 140 height 19
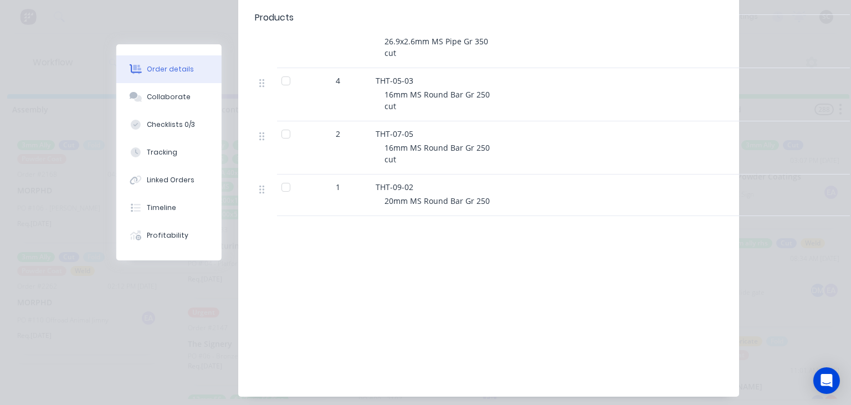
scroll to position [1323, 0]
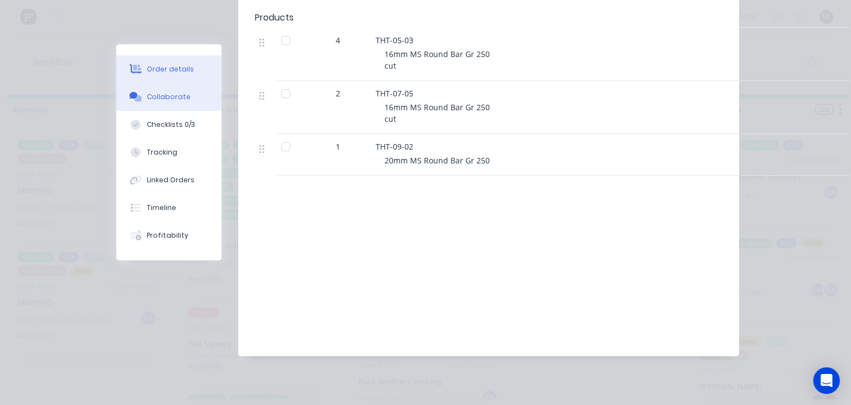
click at [170, 99] on div "Collaborate" at bounding box center [169, 97] width 44 height 10
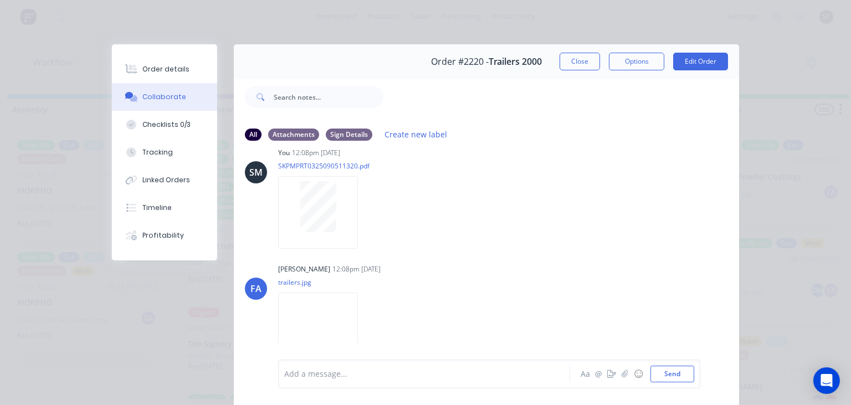
scroll to position [595, 0]
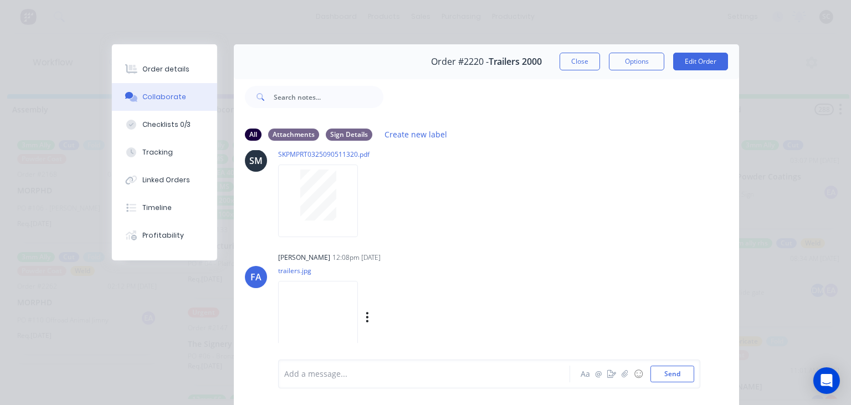
click at [358, 317] on img at bounding box center [318, 317] width 80 height 73
click at [175, 131] on button "Checklists 0/3" at bounding box center [164, 125] width 105 height 28
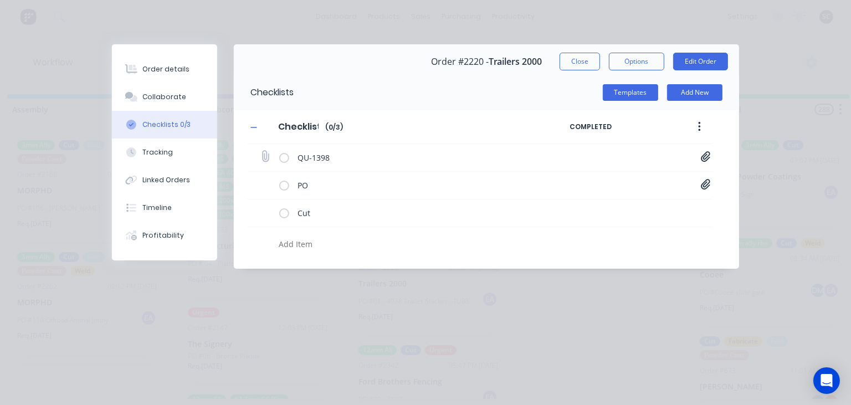
click at [709, 155] on icon at bounding box center [705, 156] width 9 height 11
click at [608, 182] on link "Quote QU1398.pdf" at bounding box center [616, 181] width 129 height 12
click at [583, 182] on link "Quote QU1398.pdf" at bounding box center [616, 181] width 129 height 12
click at [581, 59] on button "Close" at bounding box center [580, 62] width 40 height 18
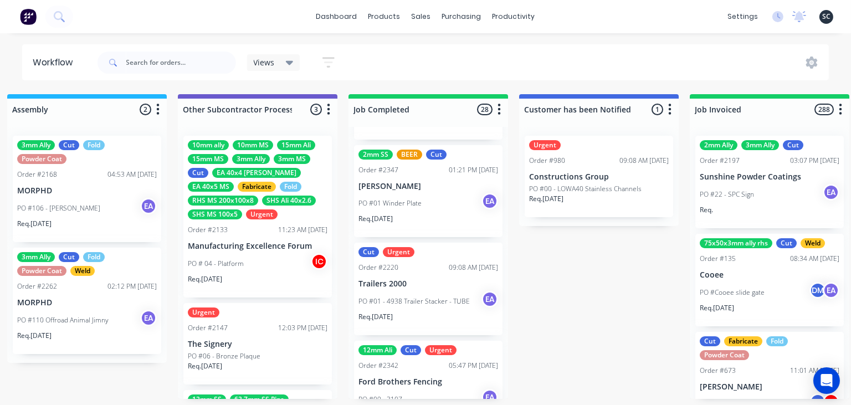
type textarea "x"
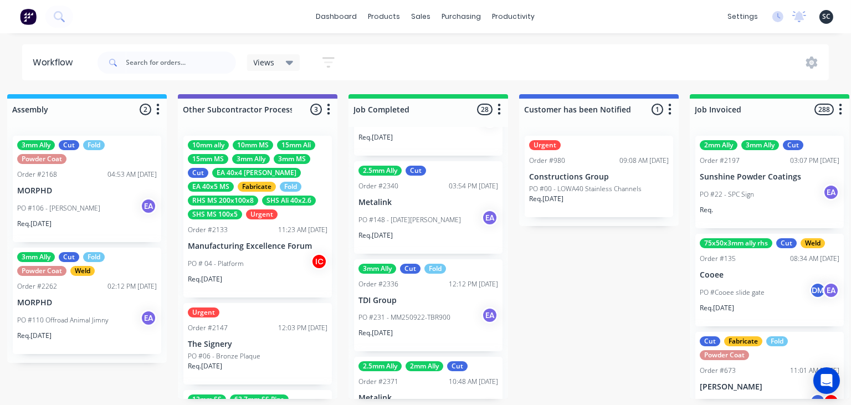
scroll to position [2631, 0]
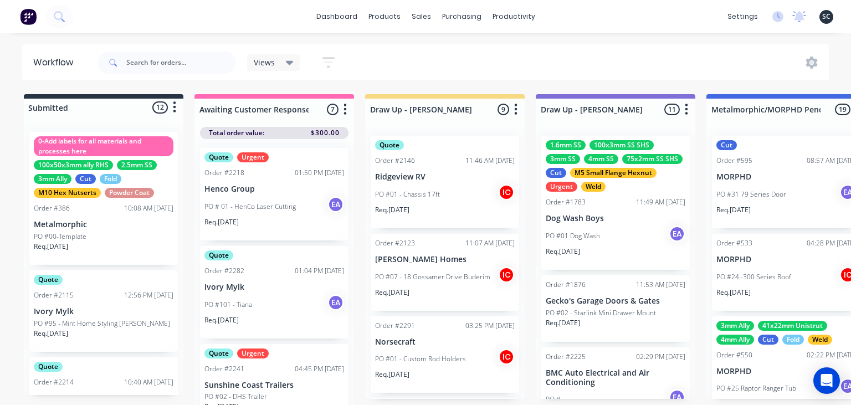
scroll to position [2524, 0]
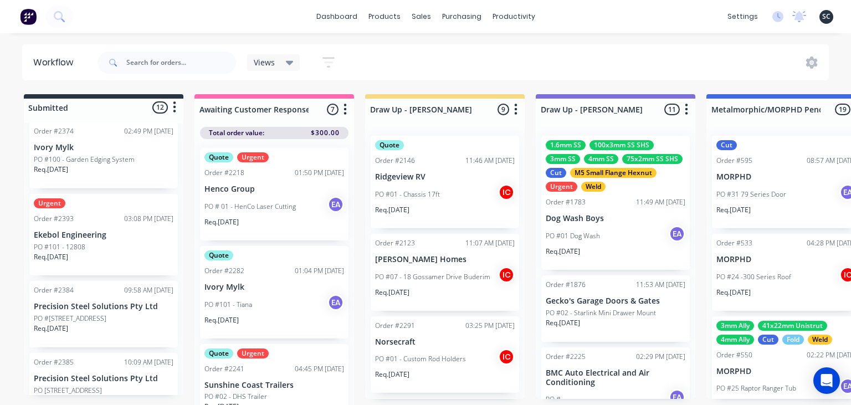
scroll to position [2524, 0]
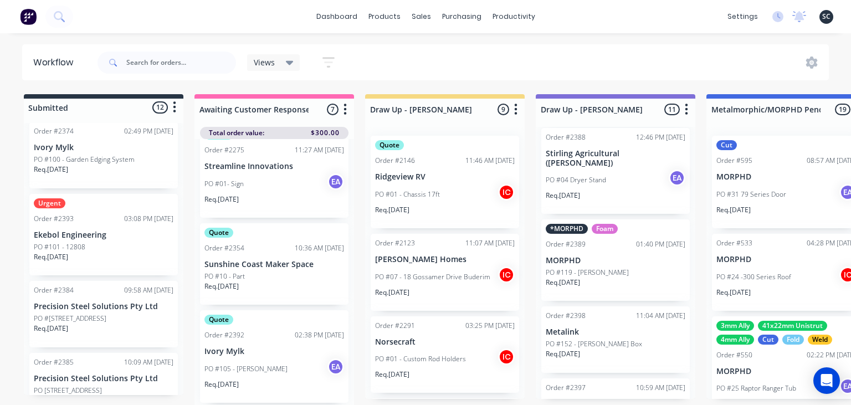
scroll to position [2524, 0]
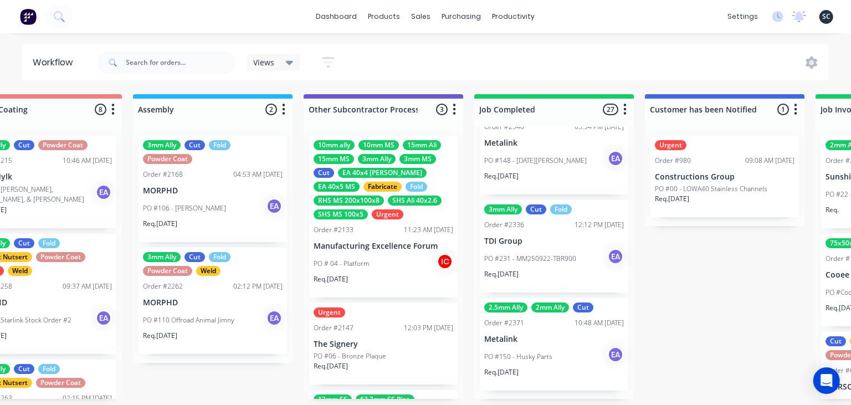
scroll to position [0, 3342]
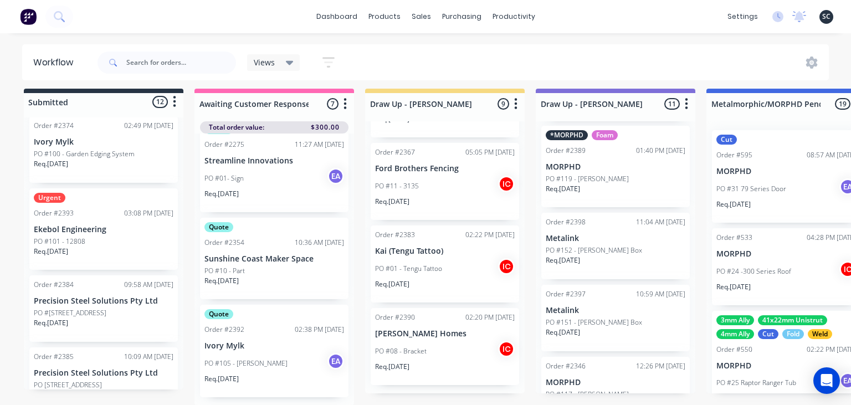
scroll to position [691, 0]
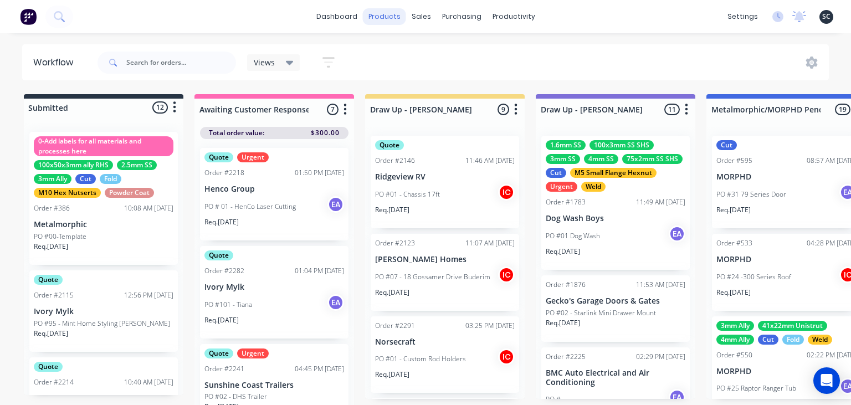
scroll to position [2524, 0]
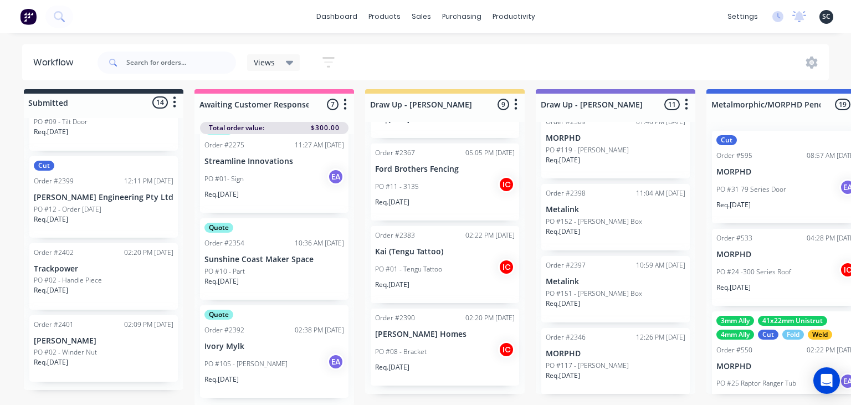
scroll to position [6, 0]
click at [122, 275] on div "PO #02 - Handle Piece" at bounding box center [104, 280] width 140 height 10
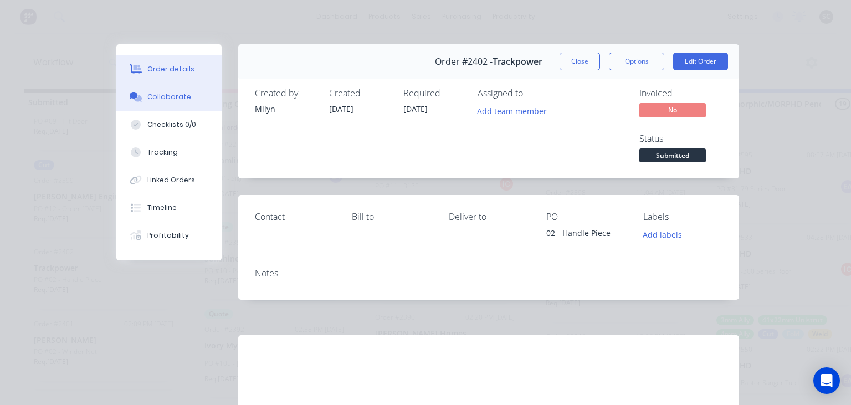
click at [174, 96] on div "Collaborate" at bounding box center [169, 97] width 44 height 10
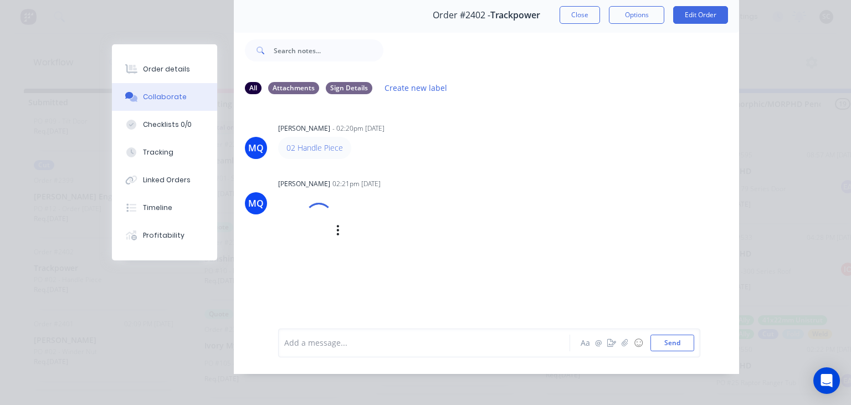
scroll to position [49, 0]
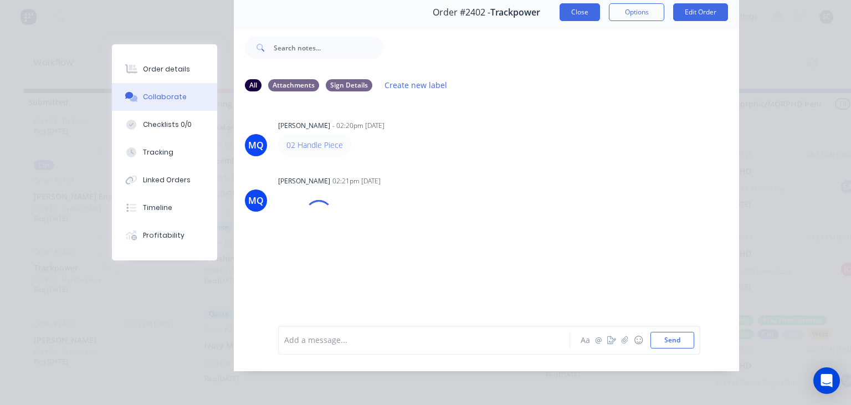
click at [565, 15] on button "Close" at bounding box center [580, 12] width 40 height 18
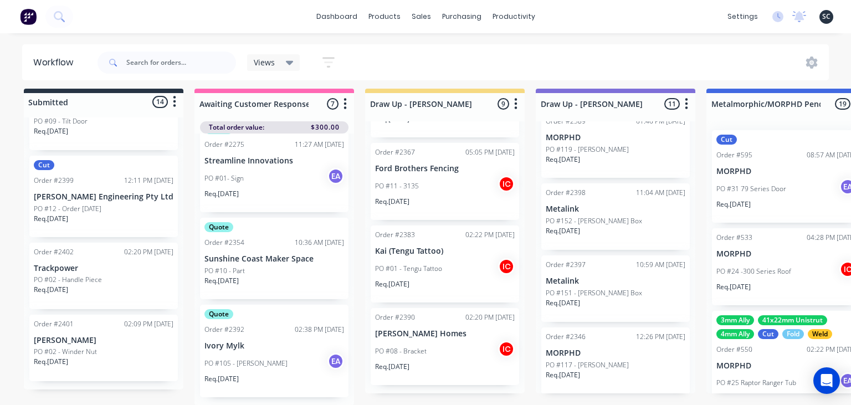
click at [99, 350] on div "PO #02 - Winder Nut" at bounding box center [104, 352] width 140 height 10
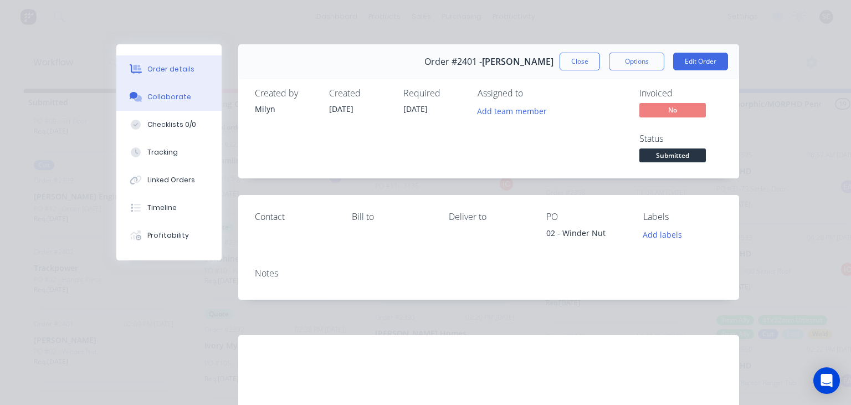
click at [174, 105] on button "Collaborate" at bounding box center [168, 97] width 105 height 28
